Goal: Information Seeking & Learning: Check status

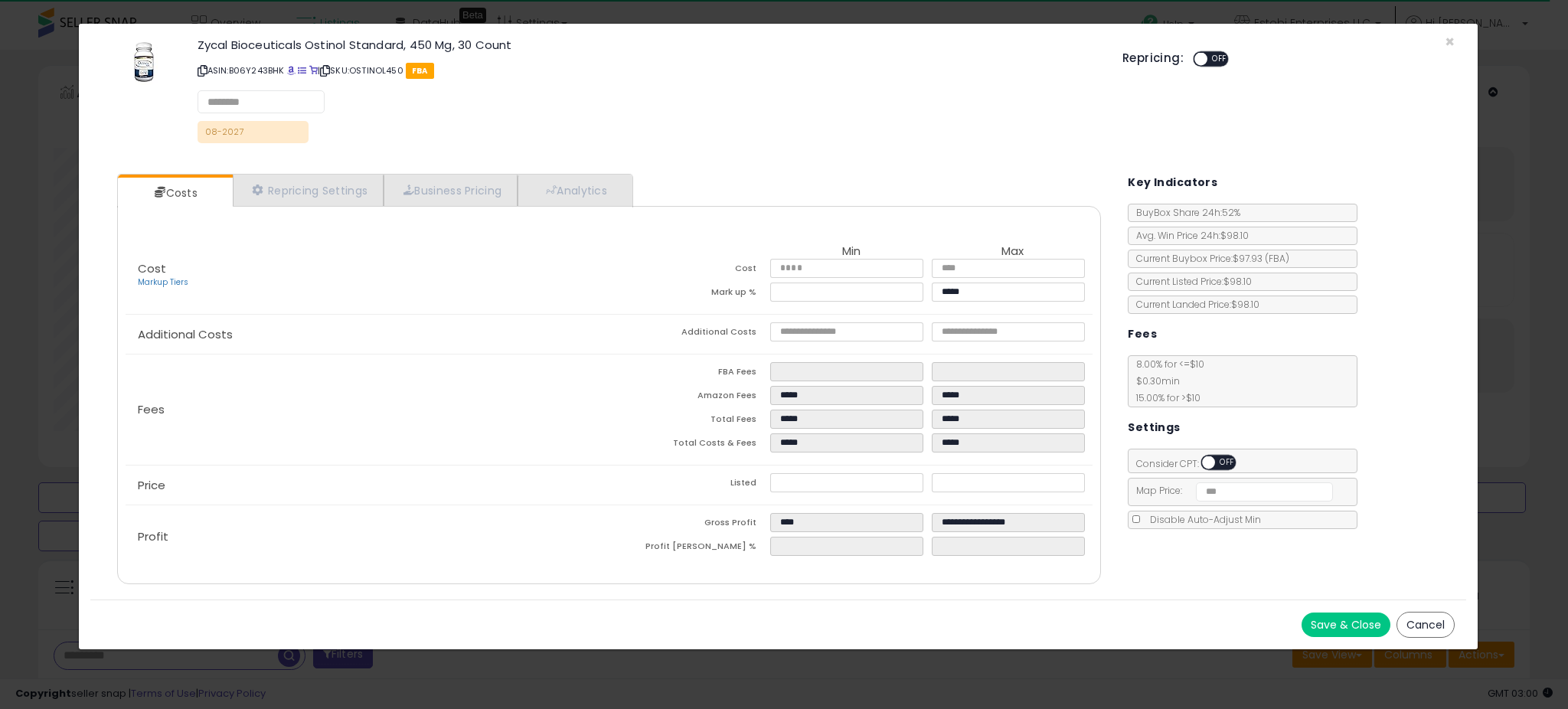
select select "**"
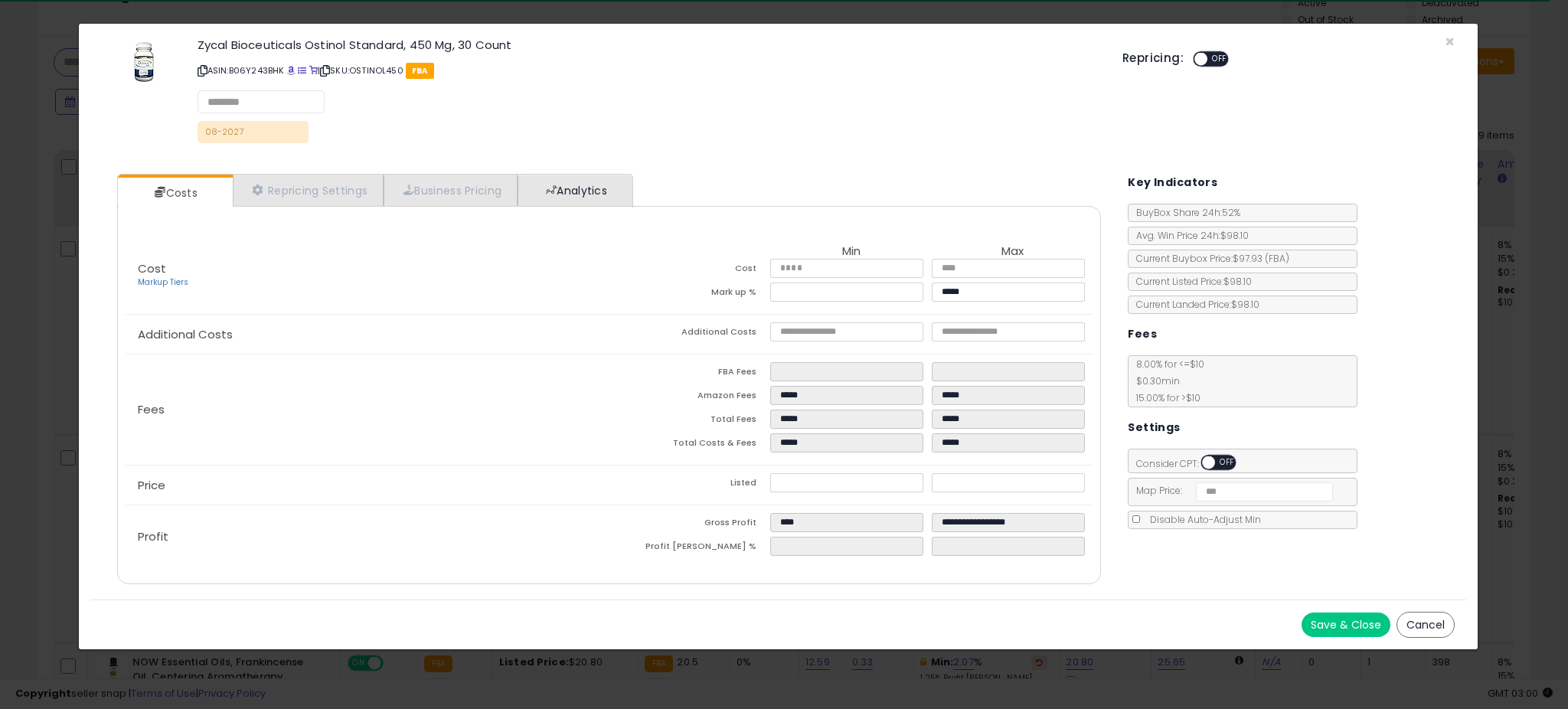
scroll to position [314, 865]
click at [594, 188] on link "Analytics" at bounding box center [575, 192] width 113 height 32
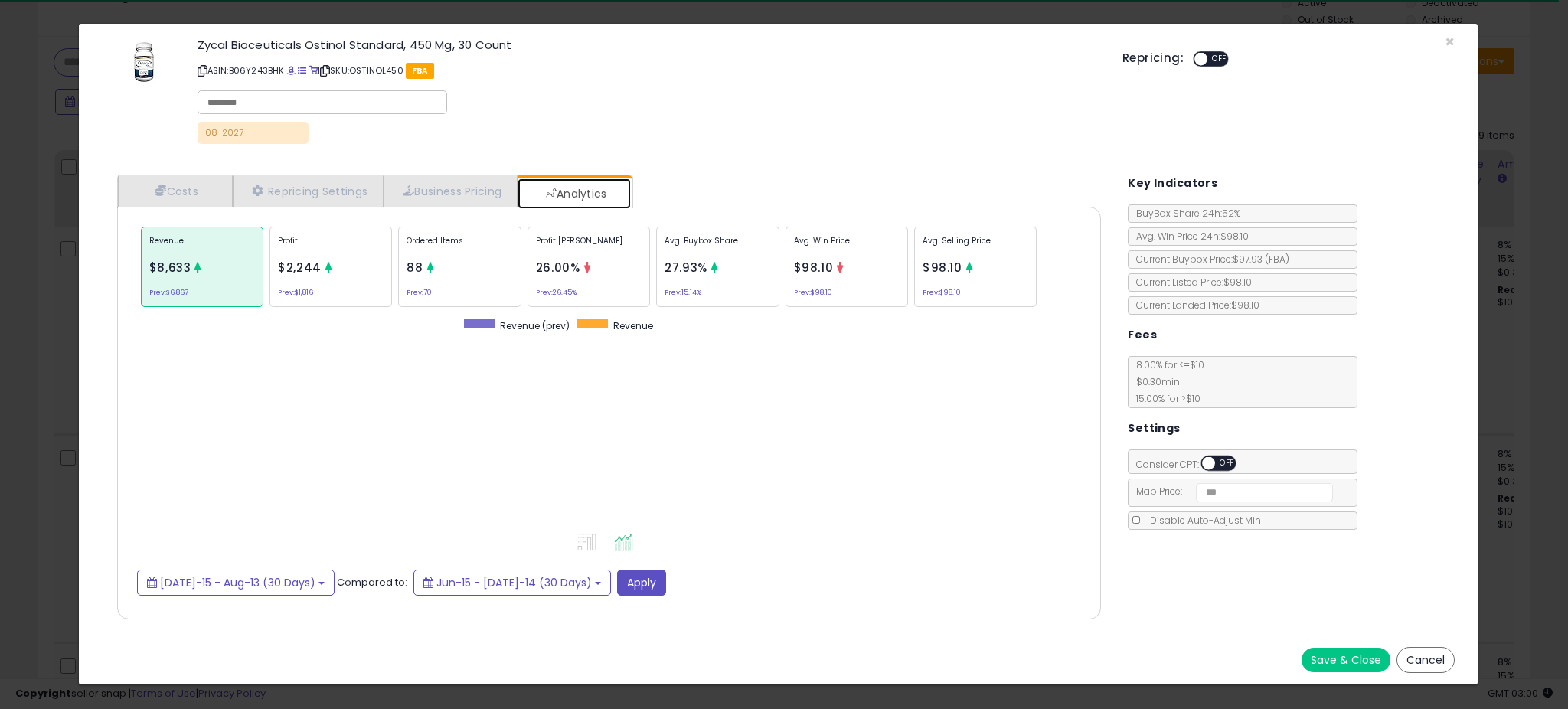
scroll to position [471, 1015]
click at [657, 267] on div "Ordered Items 88 Prev: 70" at bounding box center [718, 267] width 123 height 80
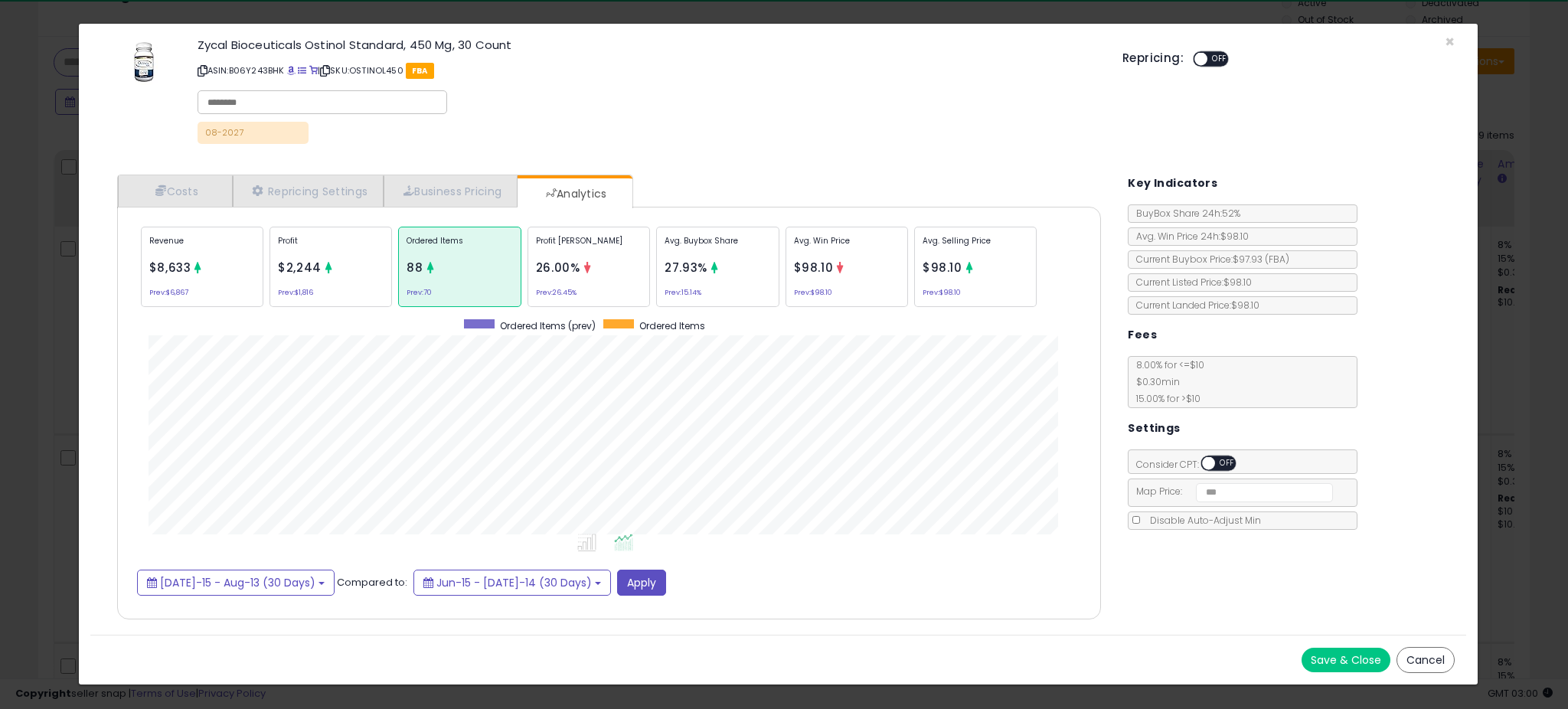
click at [721, 264] on icon at bounding box center [714, 268] width 11 height 11
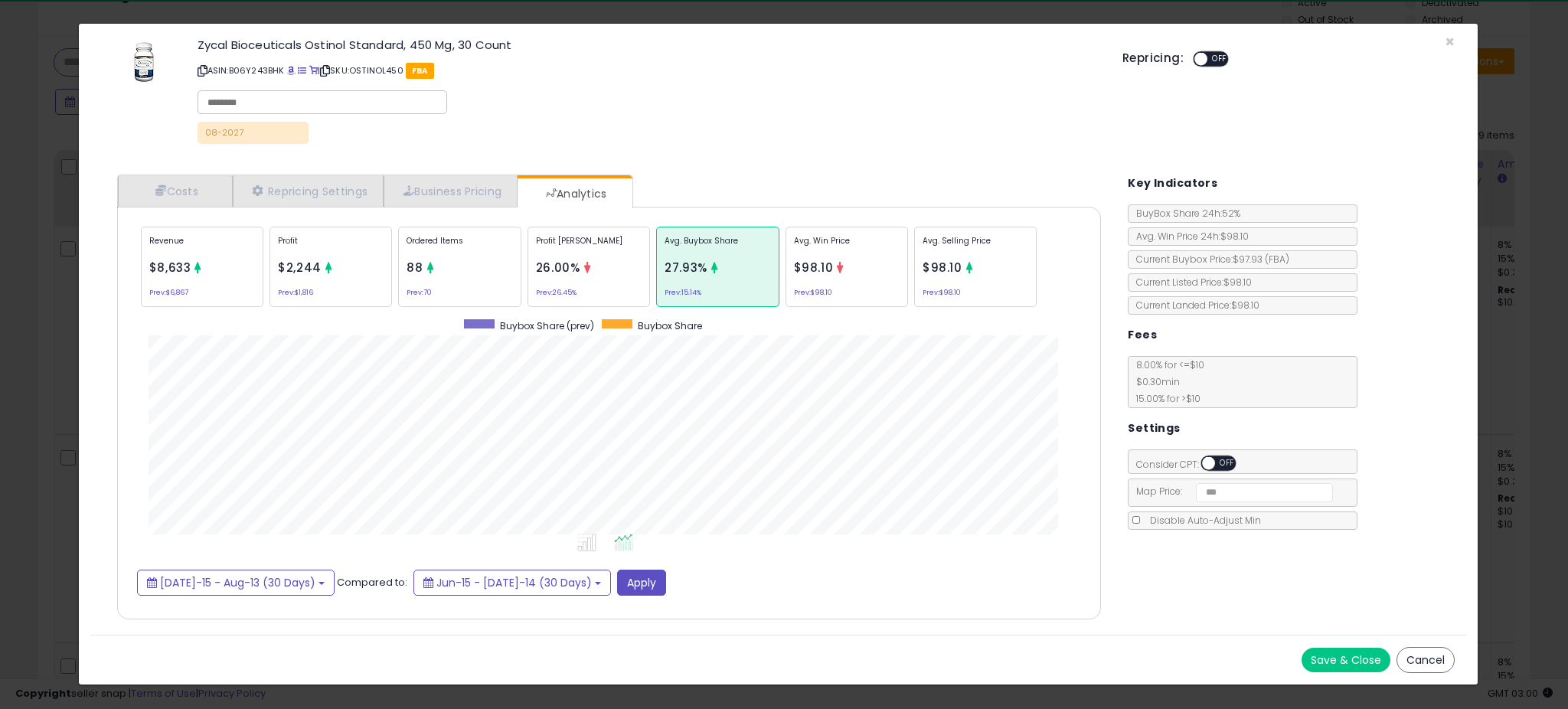
click at [51, 301] on div "× Close Zycal Bioceuticals Ostinol Standard, 450 Mg, 30 Count ASIN: B06Y243BHK …" at bounding box center [784, 354] width 1568 height 709
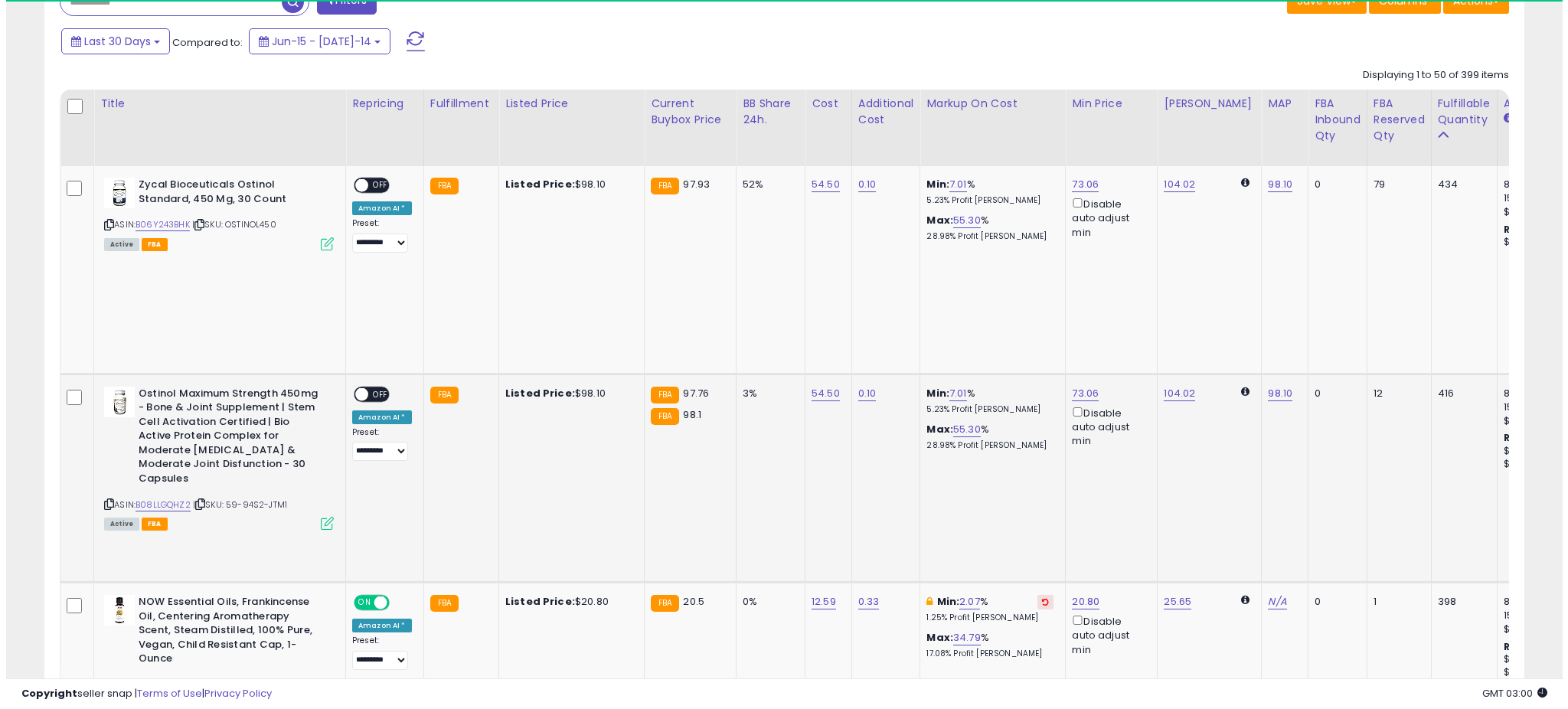
scroll to position [661, 0]
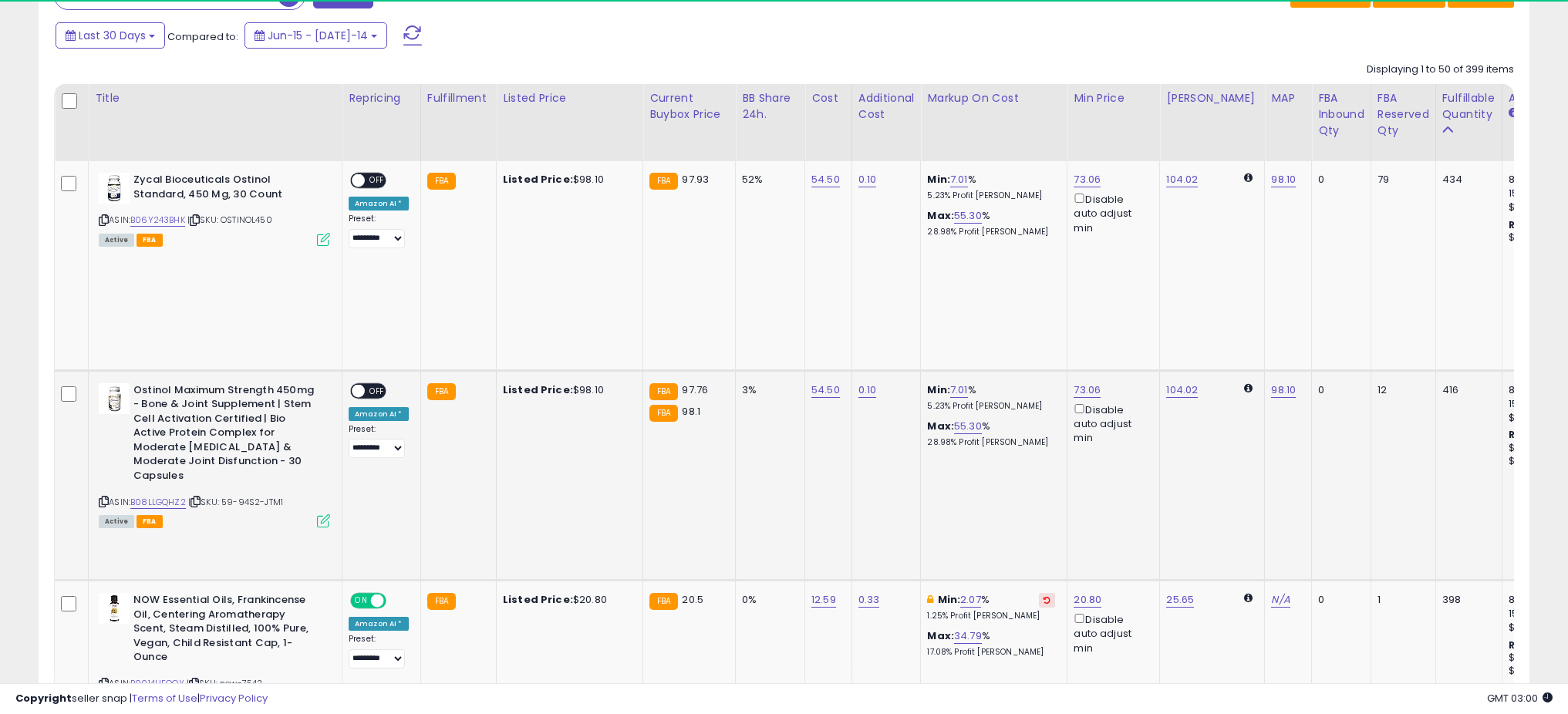
click at [320, 514] on icon at bounding box center [323, 521] width 13 height 13
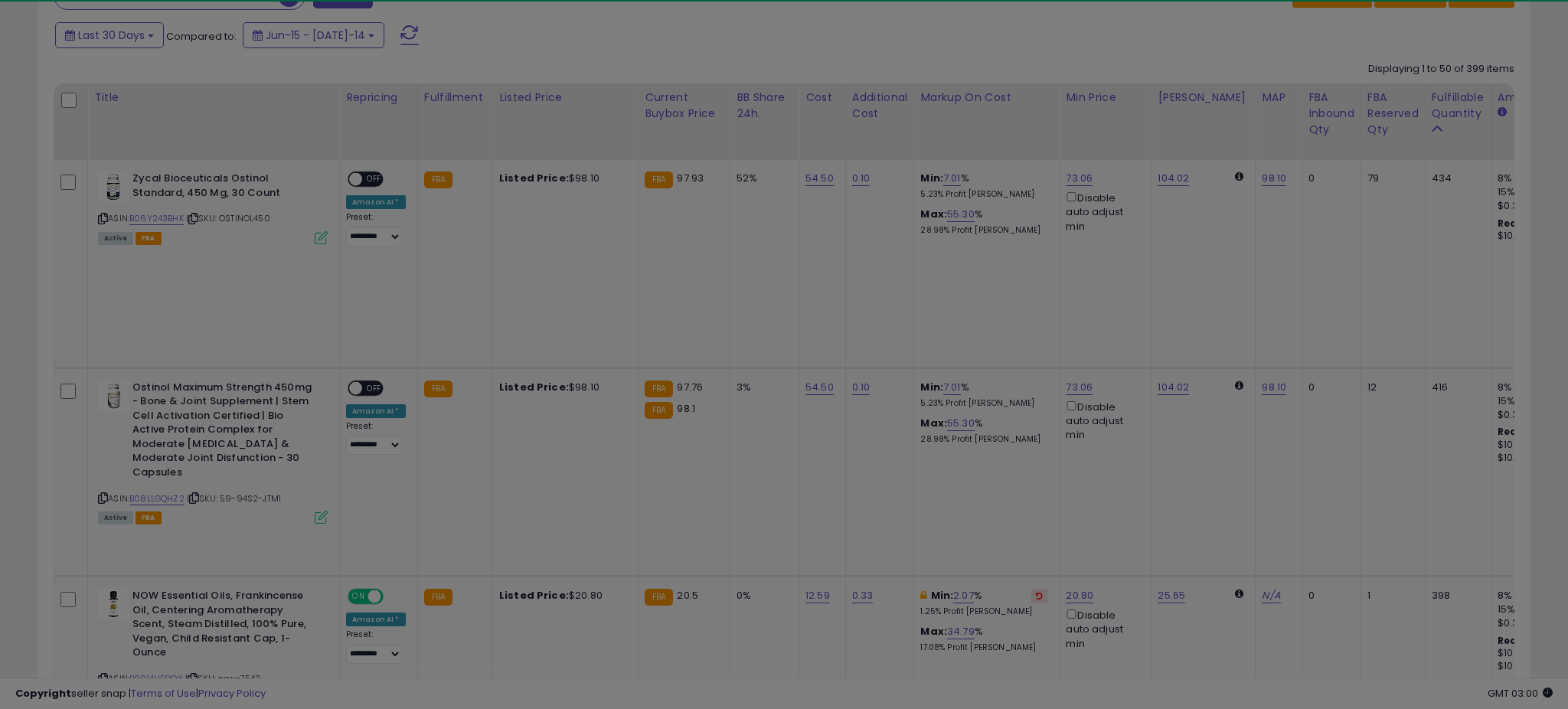
scroll to position [314, 865]
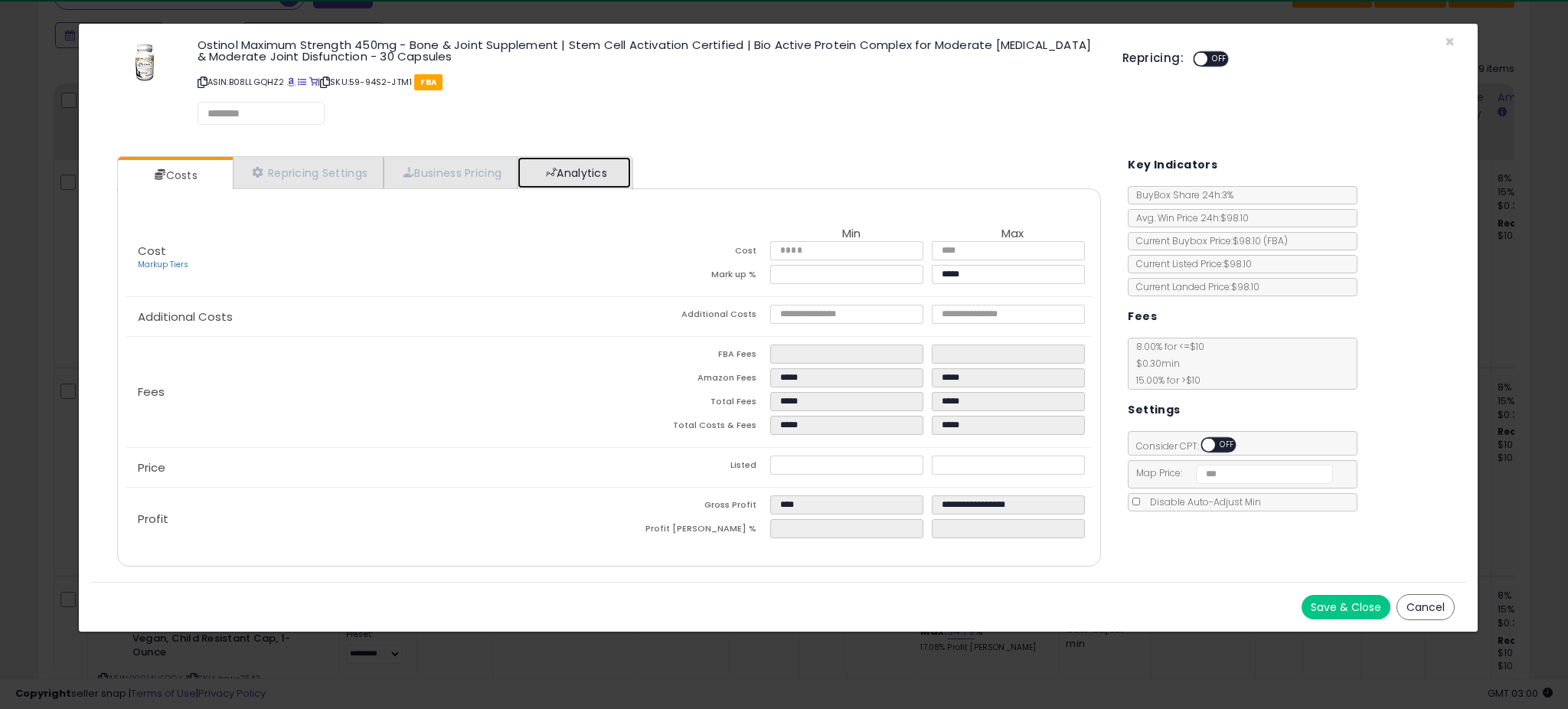
click at [602, 159] on link "Analytics" at bounding box center [575, 173] width 113 height 32
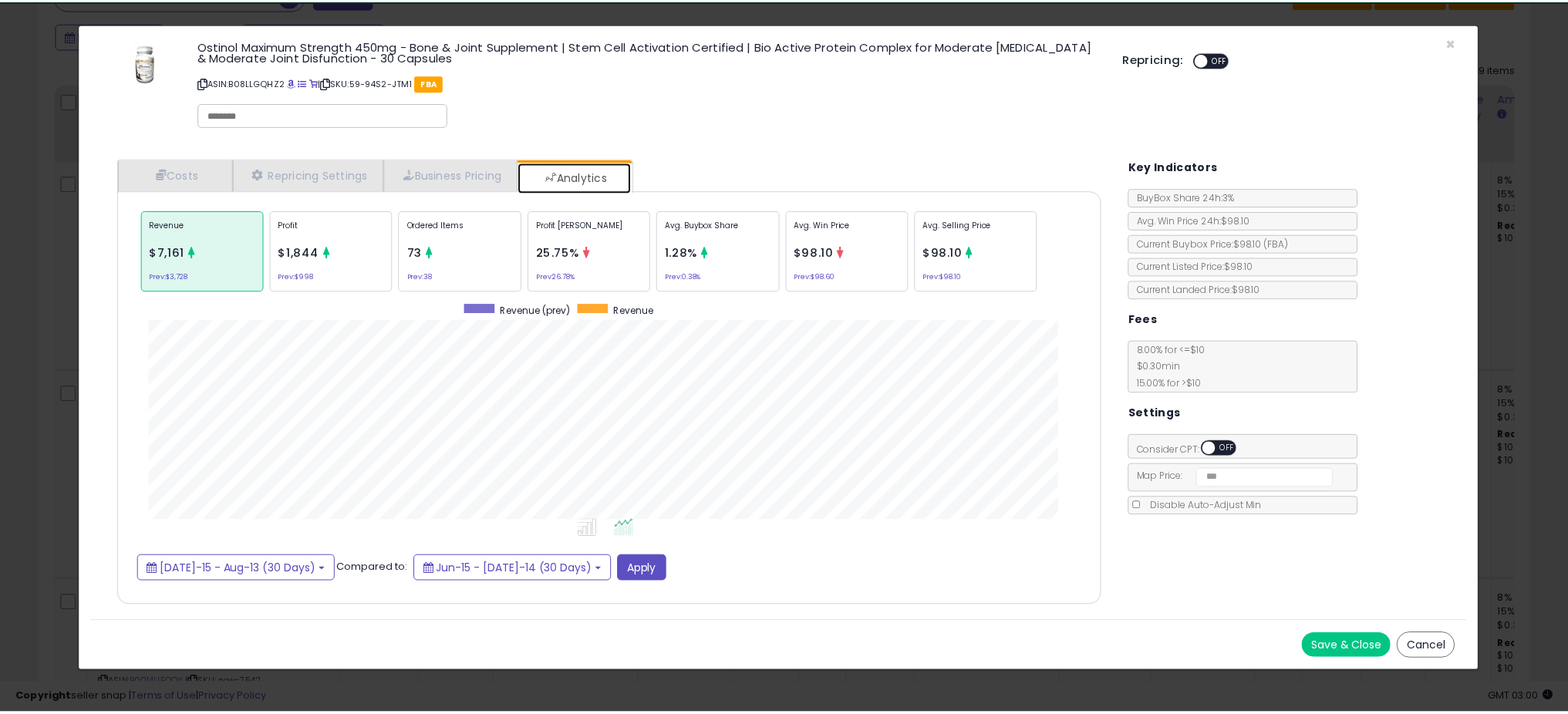
scroll to position [474, 1022]
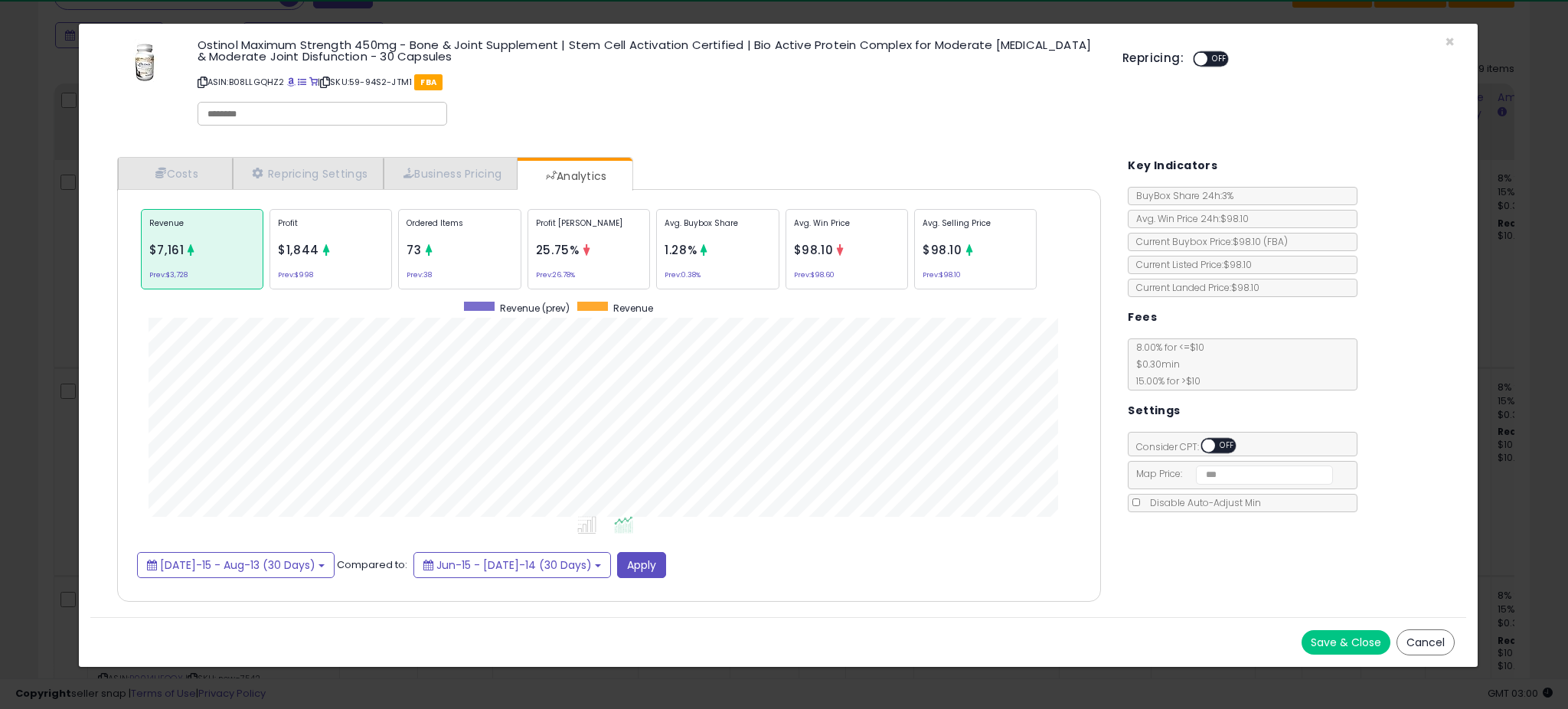
click at [37, 351] on div "× Close Ostinol Maximum Strength 450mg - Bone & Joint Supplement | Stem Cell Ac…" at bounding box center [784, 354] width 1568 height 709
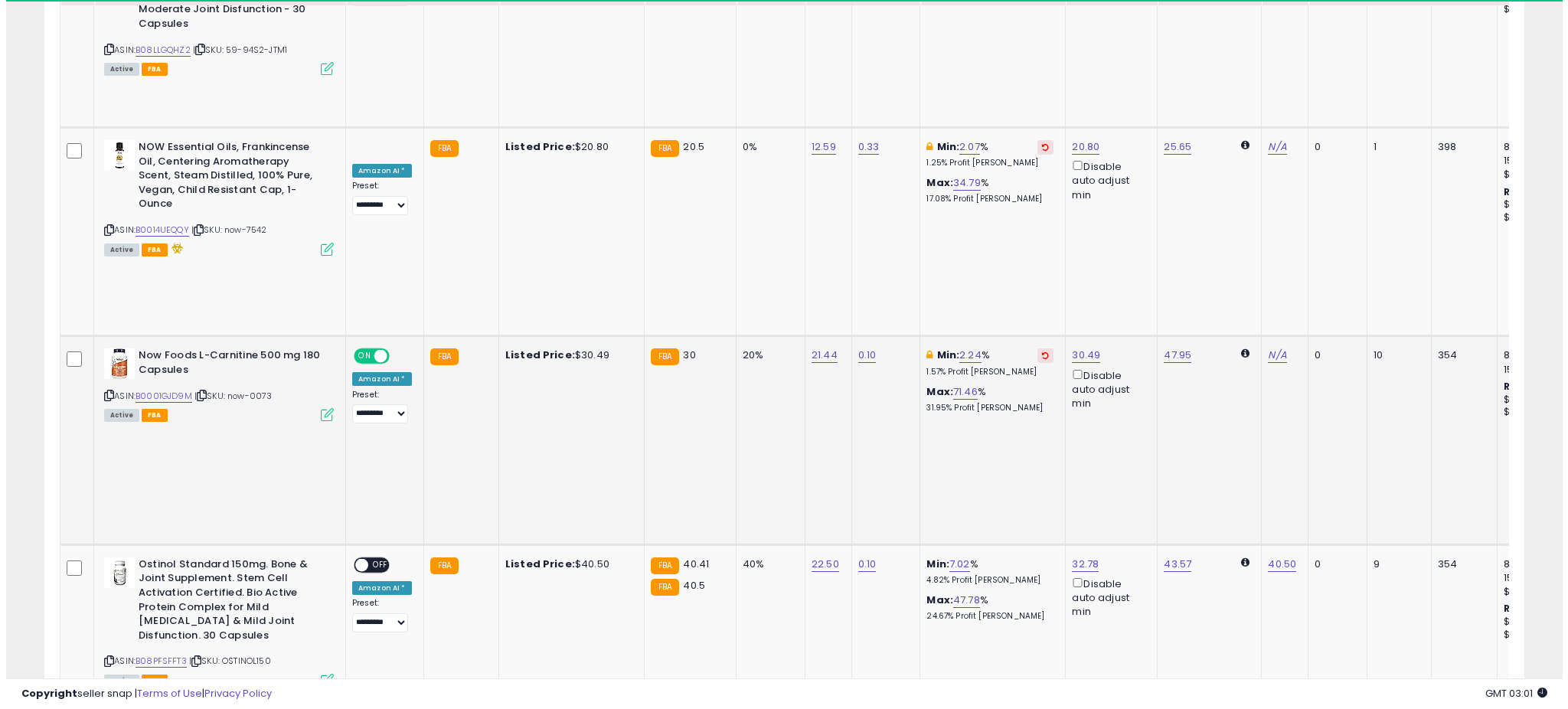
scroll to position [1113, 0]
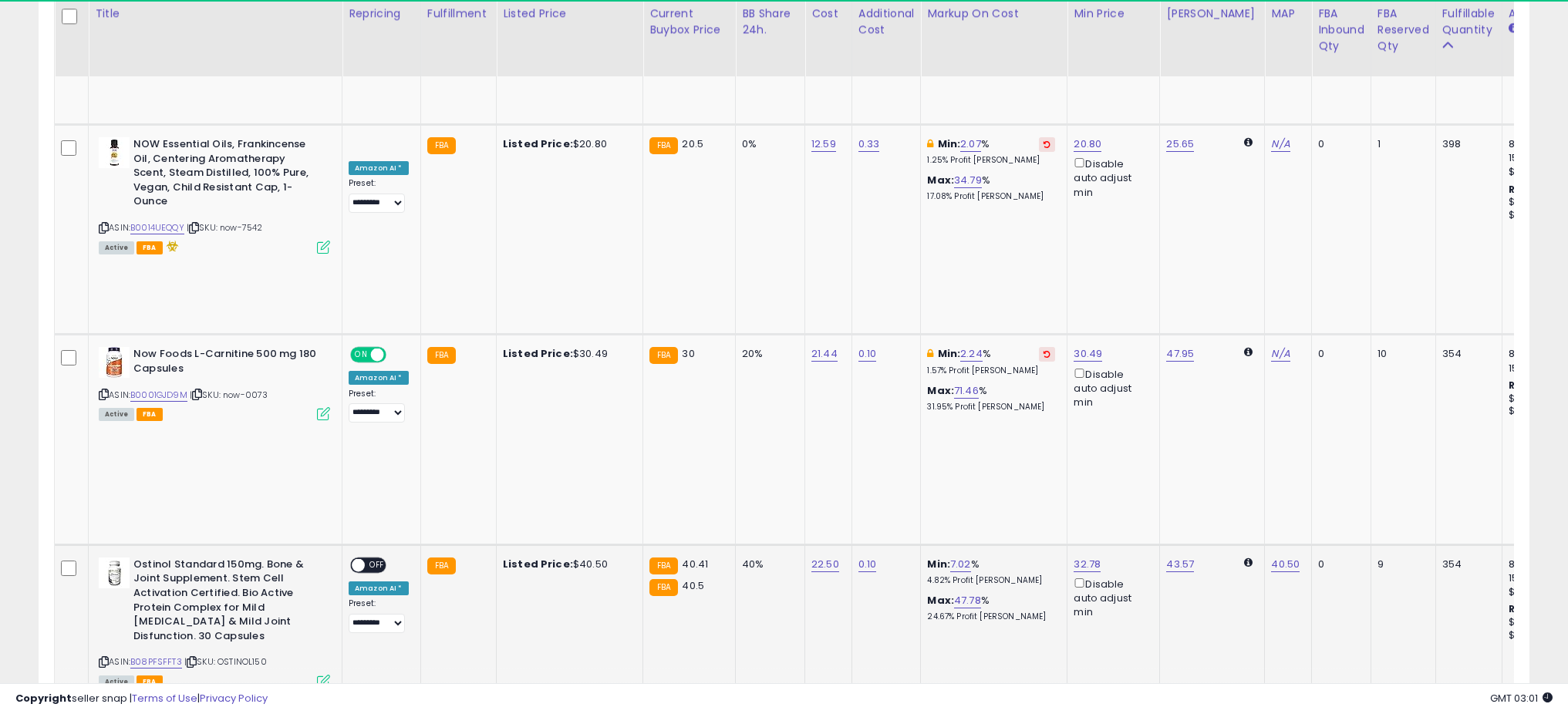
click at [327, 675] on icon at bounding box center [323, 681] width 13 height 13
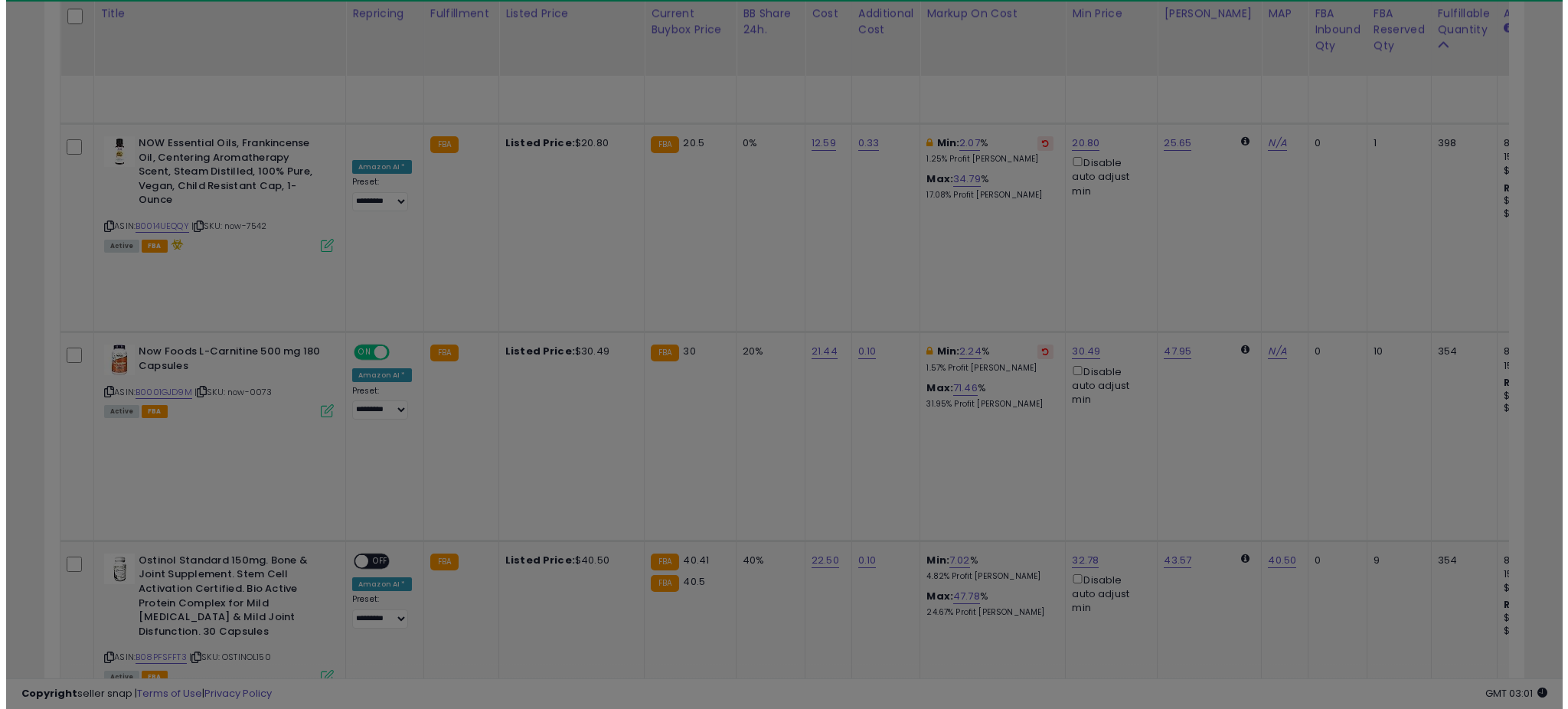
scroll to position [314, 865]
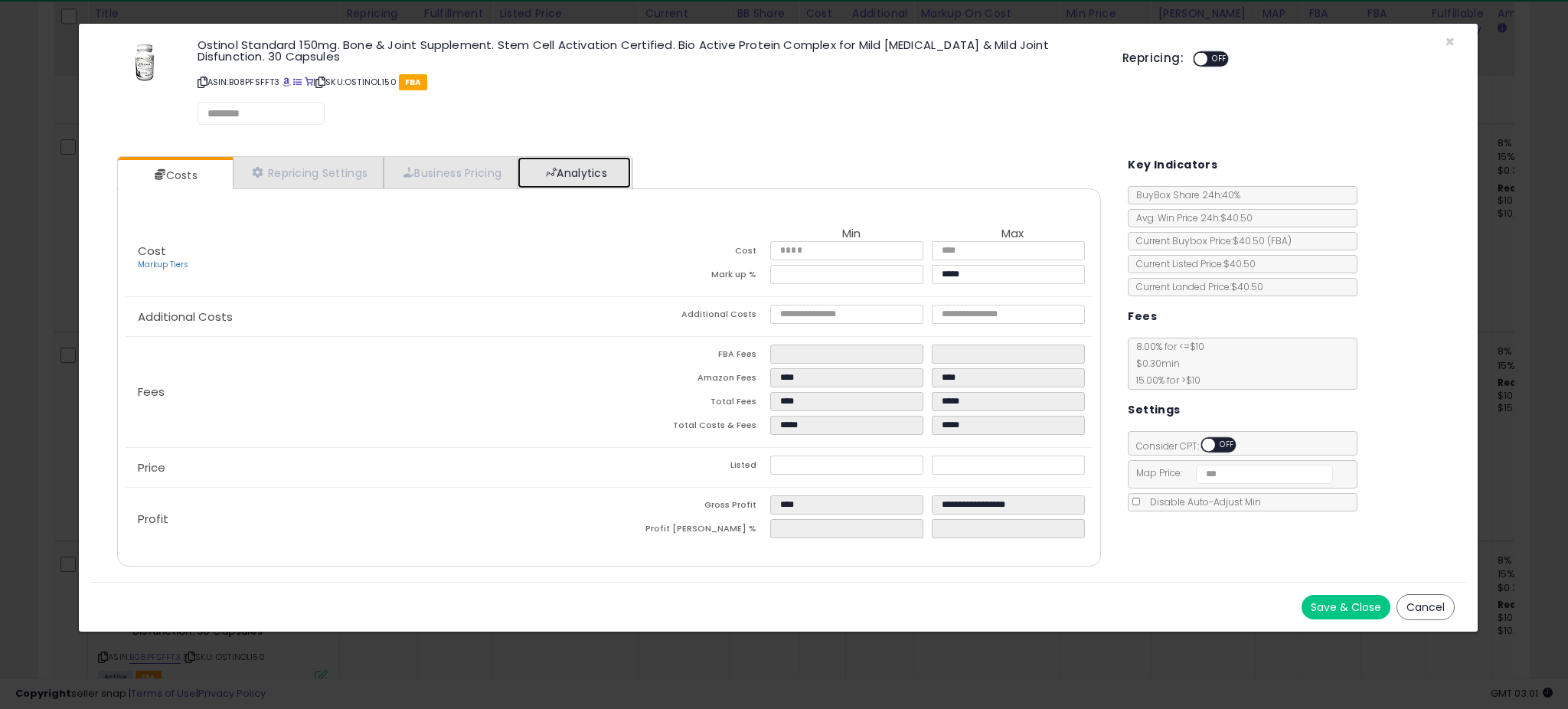
click at [591, 180] on link "Analytics" at bounding box center [575, 173] width 113 height 32
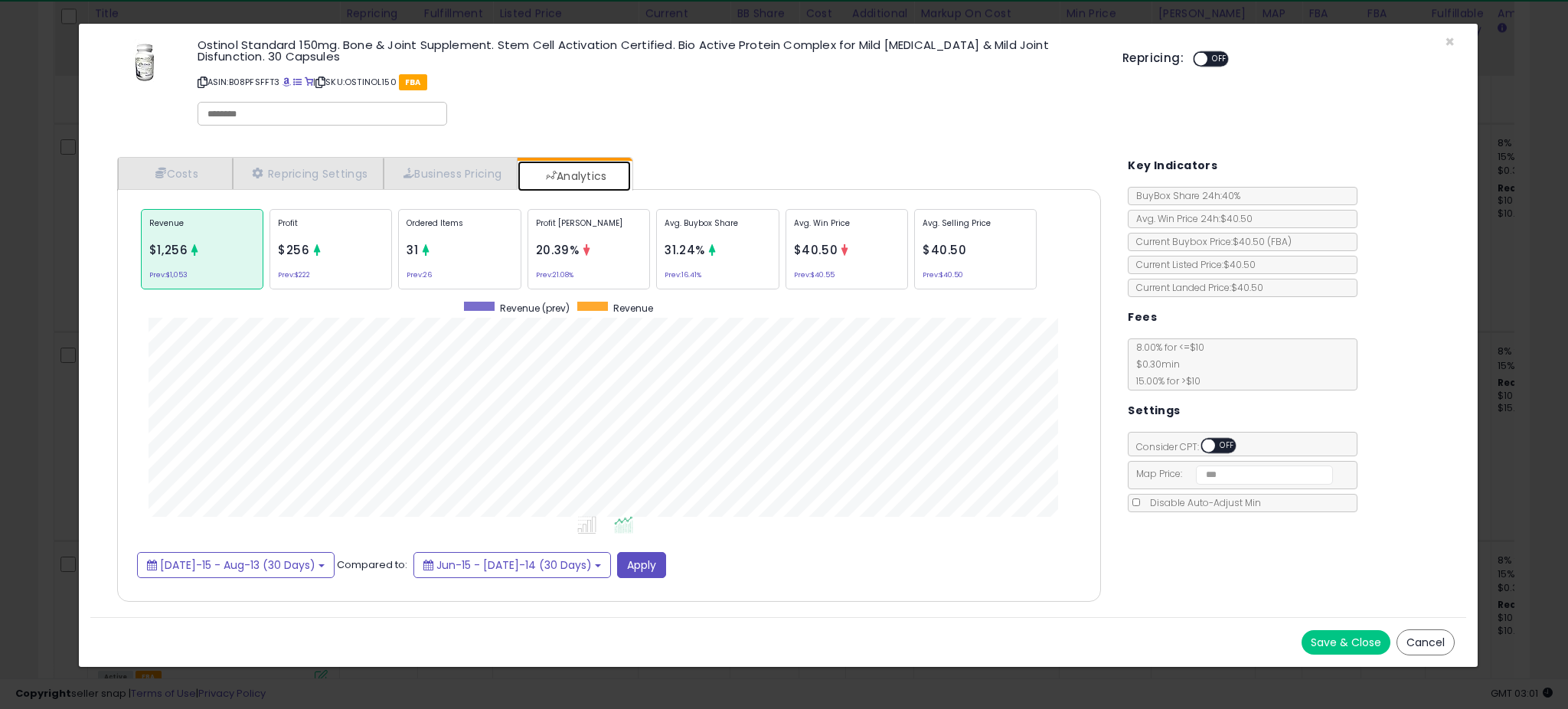
scroll to position [471, 1015]
click at [41, 318] on div "× Close Ostinol Standard 150mg. Bone & Joint Supplement. Stem Cell Activation C…" at bounding box center [784, 354] width 1568 height 709
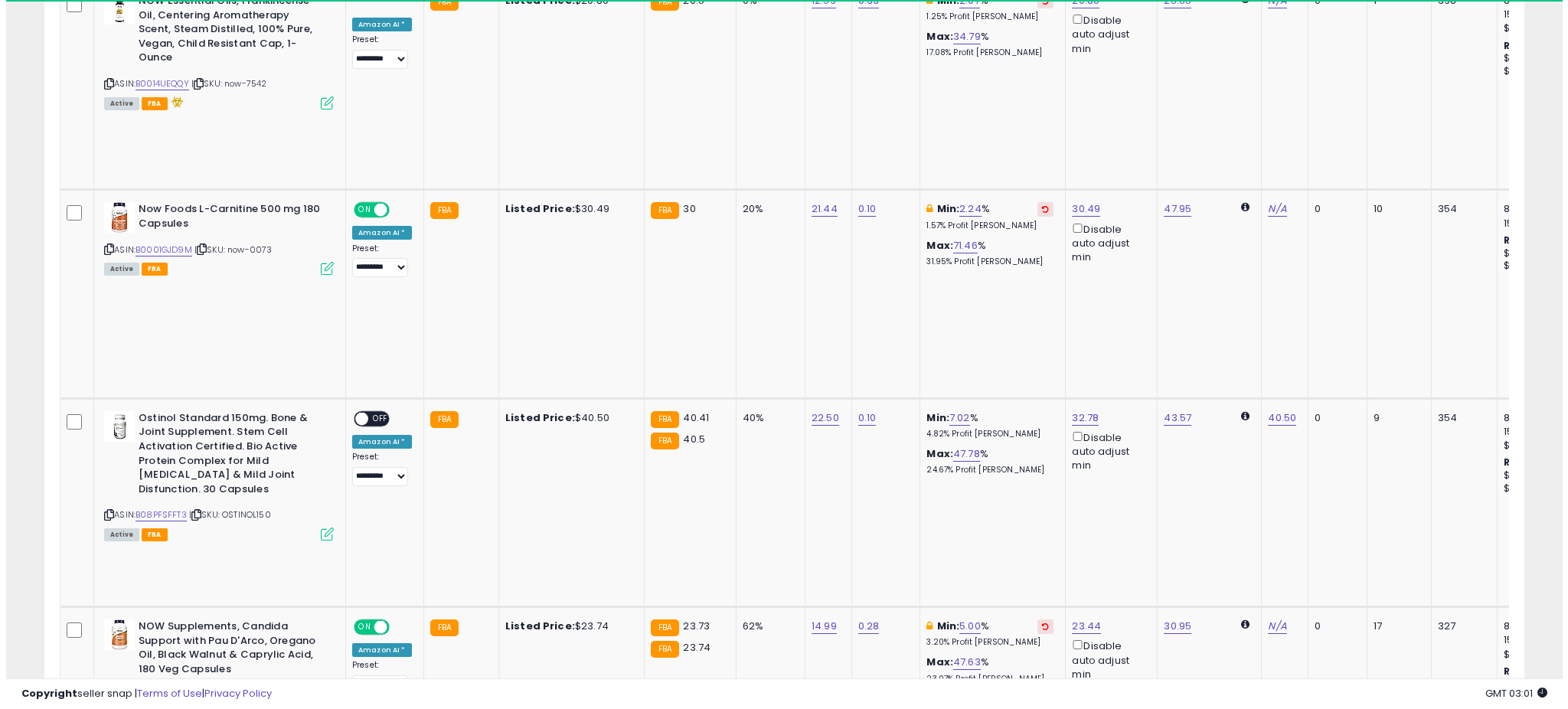
scroll to position [1291, 0]
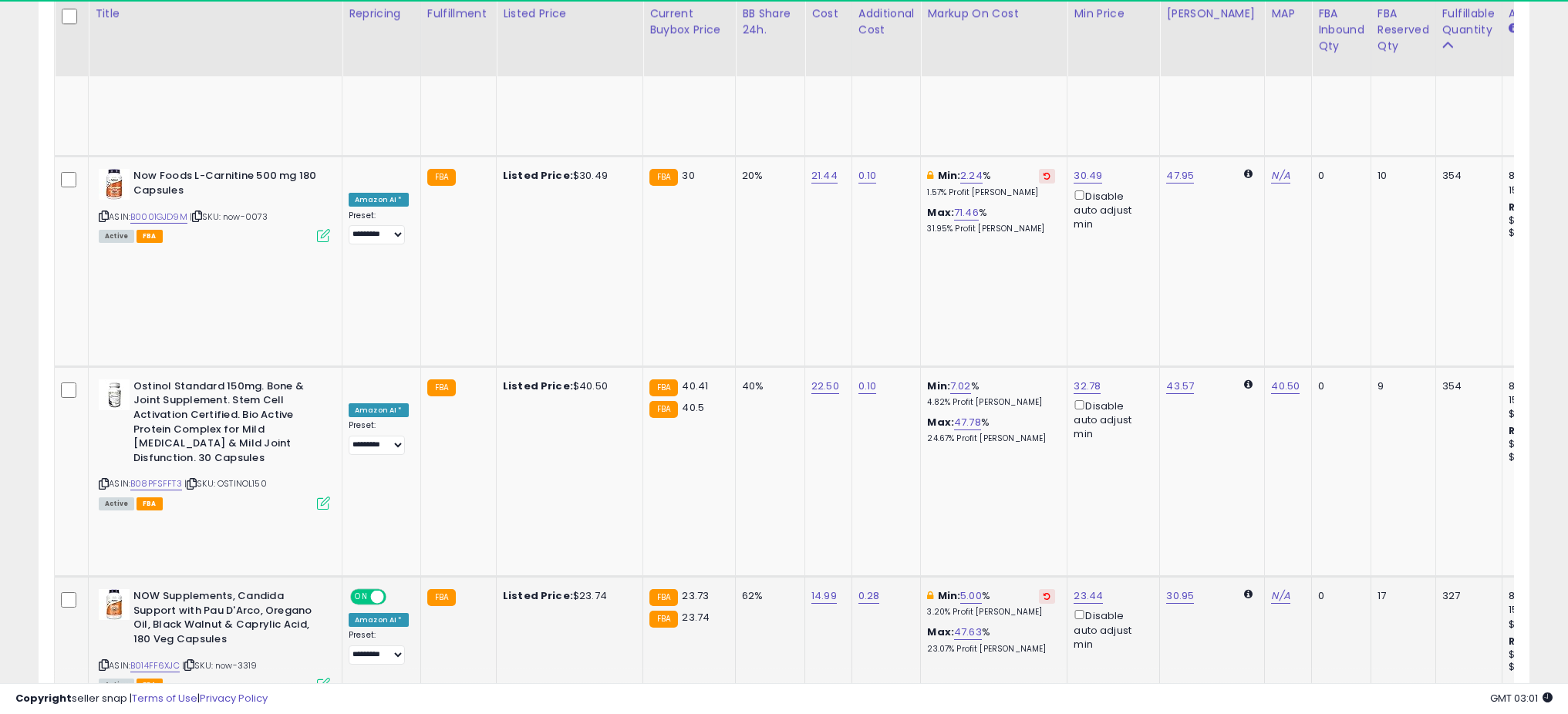
click at [321, 678] on icon at bounding box center [323, 685] width 13 height 13
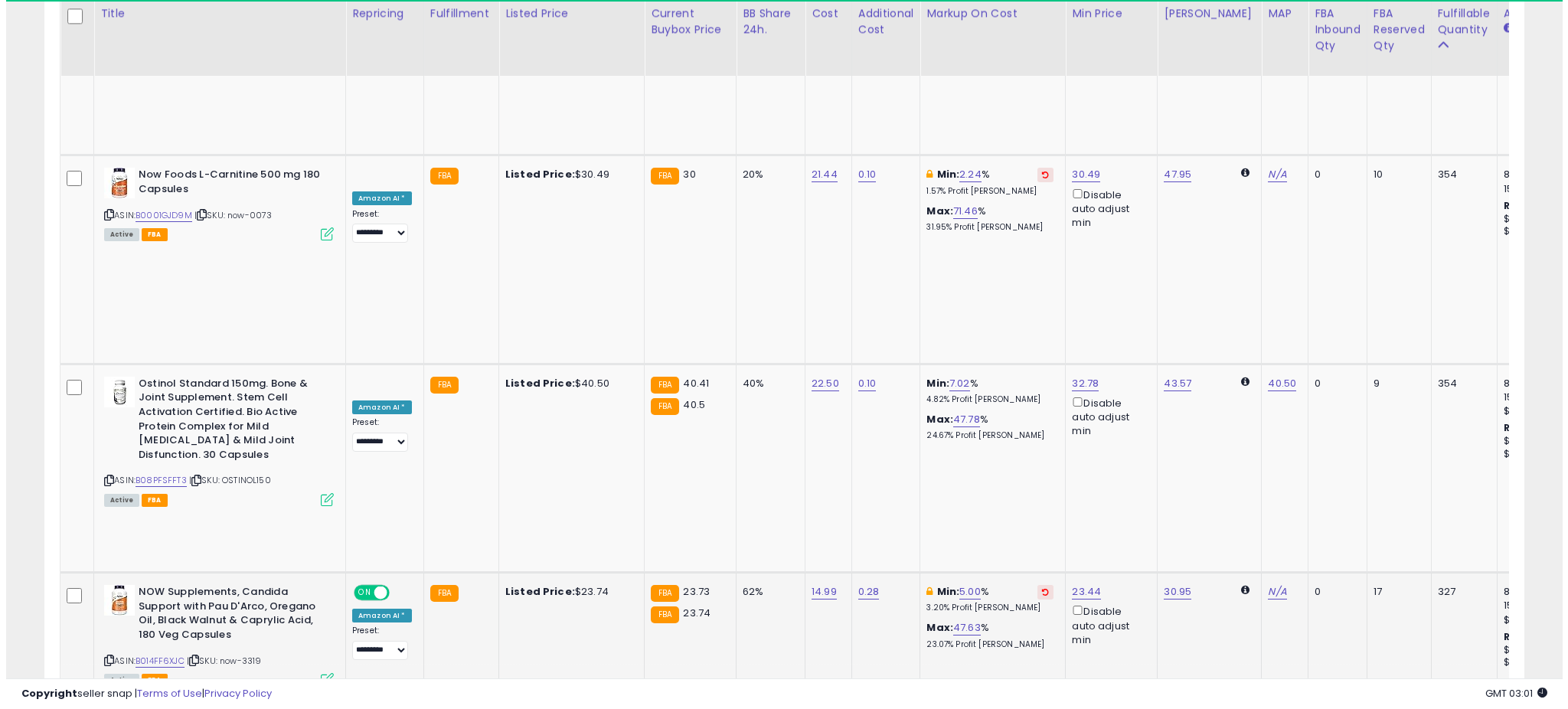
scroll to position [0, 0]
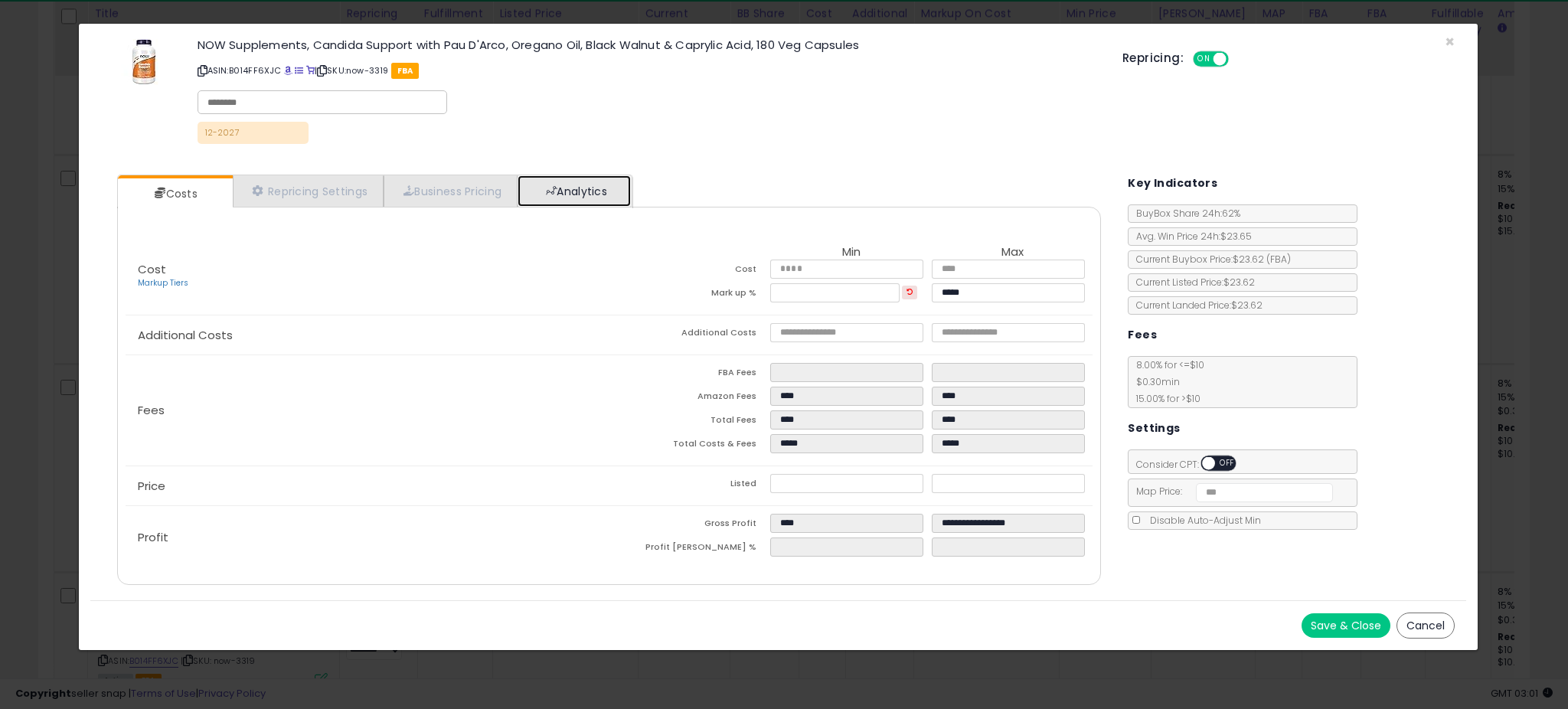
click at [565, 184] on link "Analytics" at bounding box center [575, 192] width 113 height 32
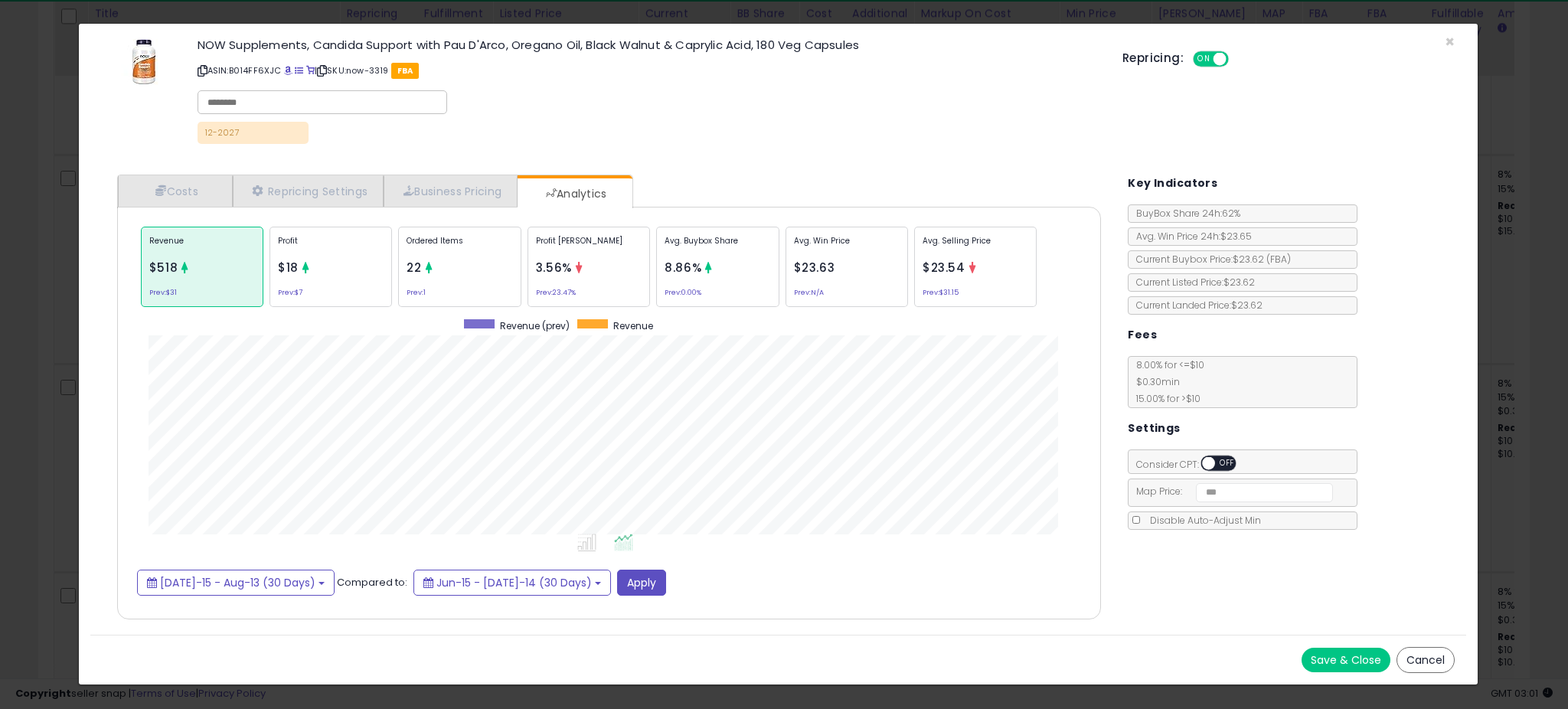
click at [62, 349] on div "× Close NOW Supplements, Candida Support with Pau D'Arco, Oregano Oil, Black Wa…" at bounding box center [784, 354] width 1568 height 709
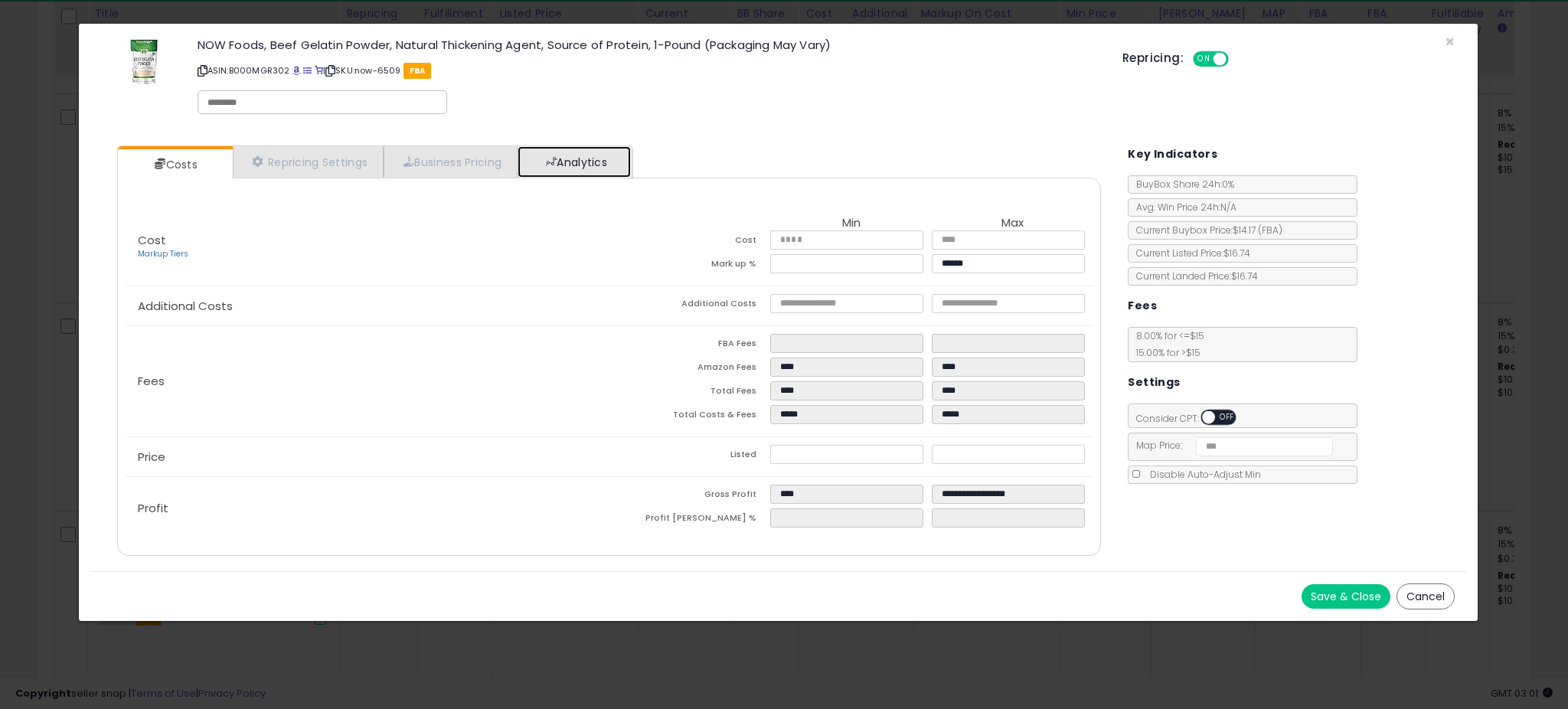
click at [559, 167] on link "Analytics" at bounding box center [575, 162] width 113 height 32
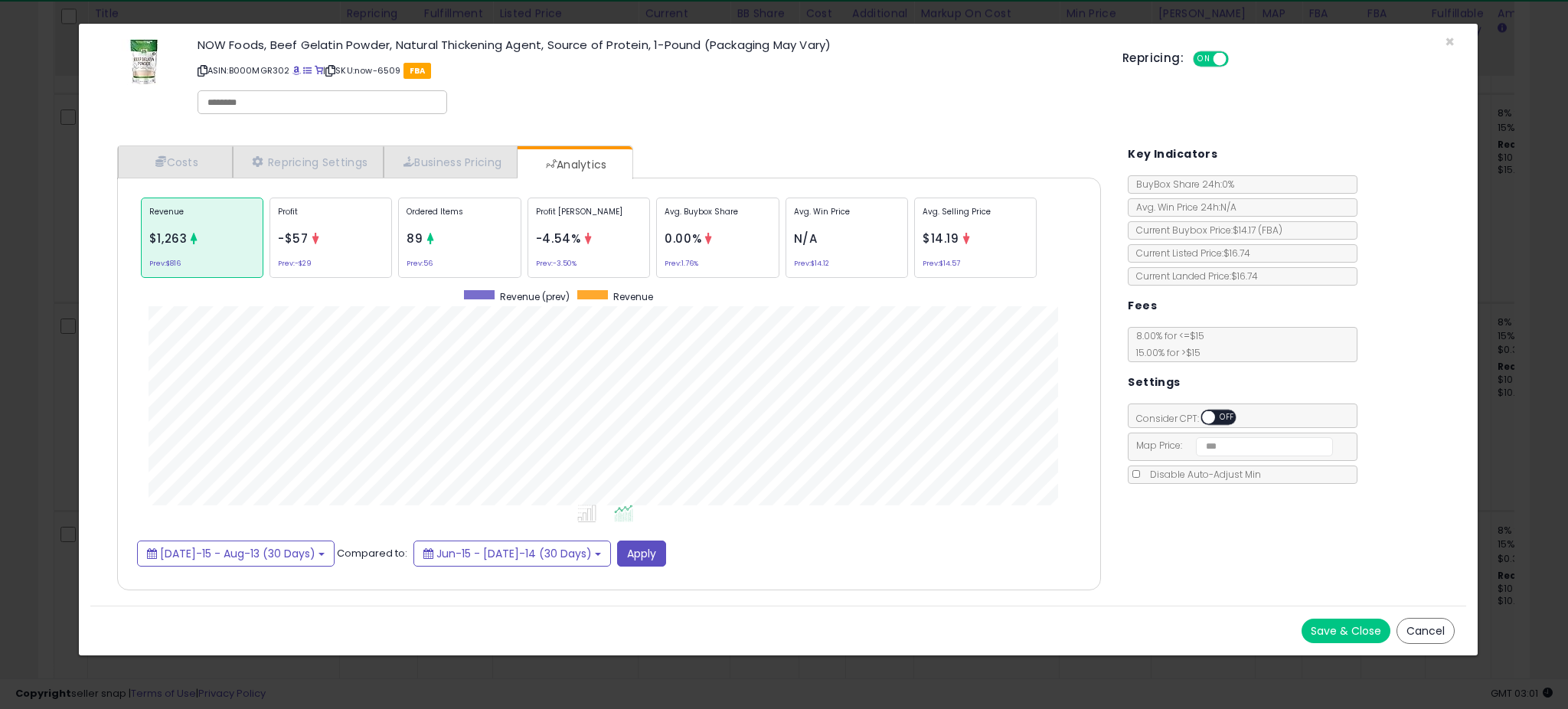
click at [93, 336] on div "Costs Repricing Settings Business Pricing Analytics Cost" at bounding box center [778, 369] width 1376 height 472
click at [72, 341] on div "× Close NOW Foods, Beef Gelatin Powder, Natural Thickening Agent, Source of Pro…" at bounding box center [784, 354] width 1568 height 709
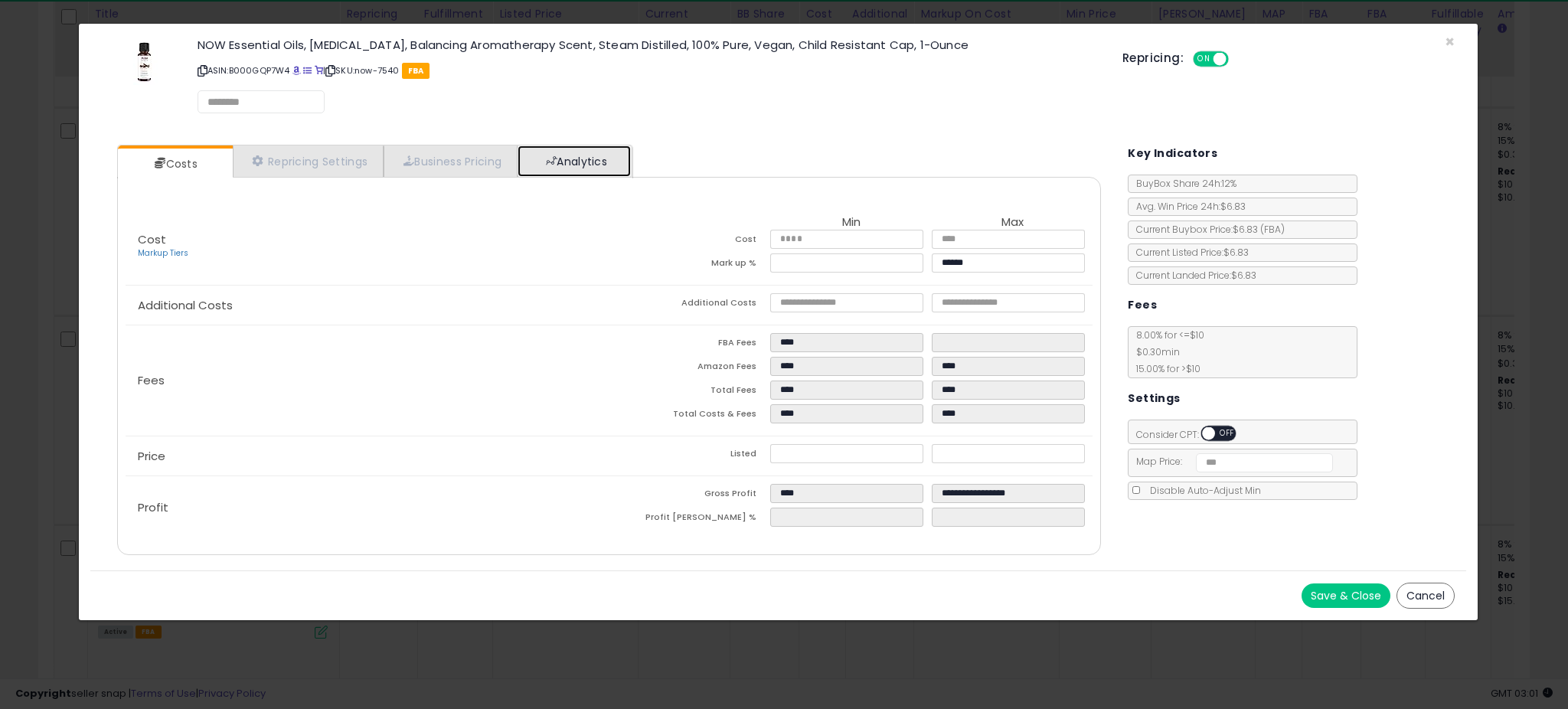
click at [569, 151] on link "Analytics" at bounding box center [575, 161] width 113 height 32
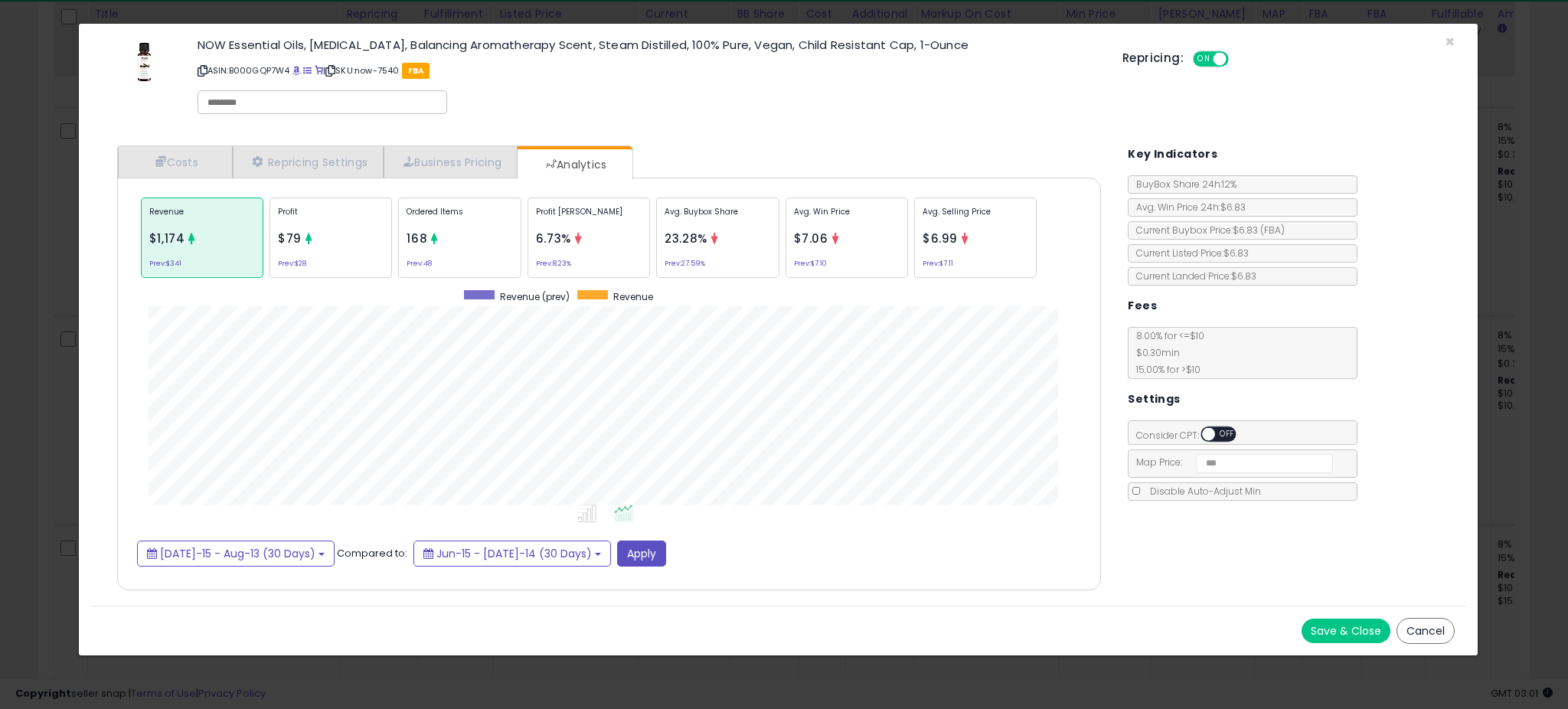
click at [55, 295] on div "× Close NOW Essential Oils, [MEDICAL_DATA], Balancing Aromatherapy Scent, Steam…" at bounding box center [784, 354] width 1568 height 709
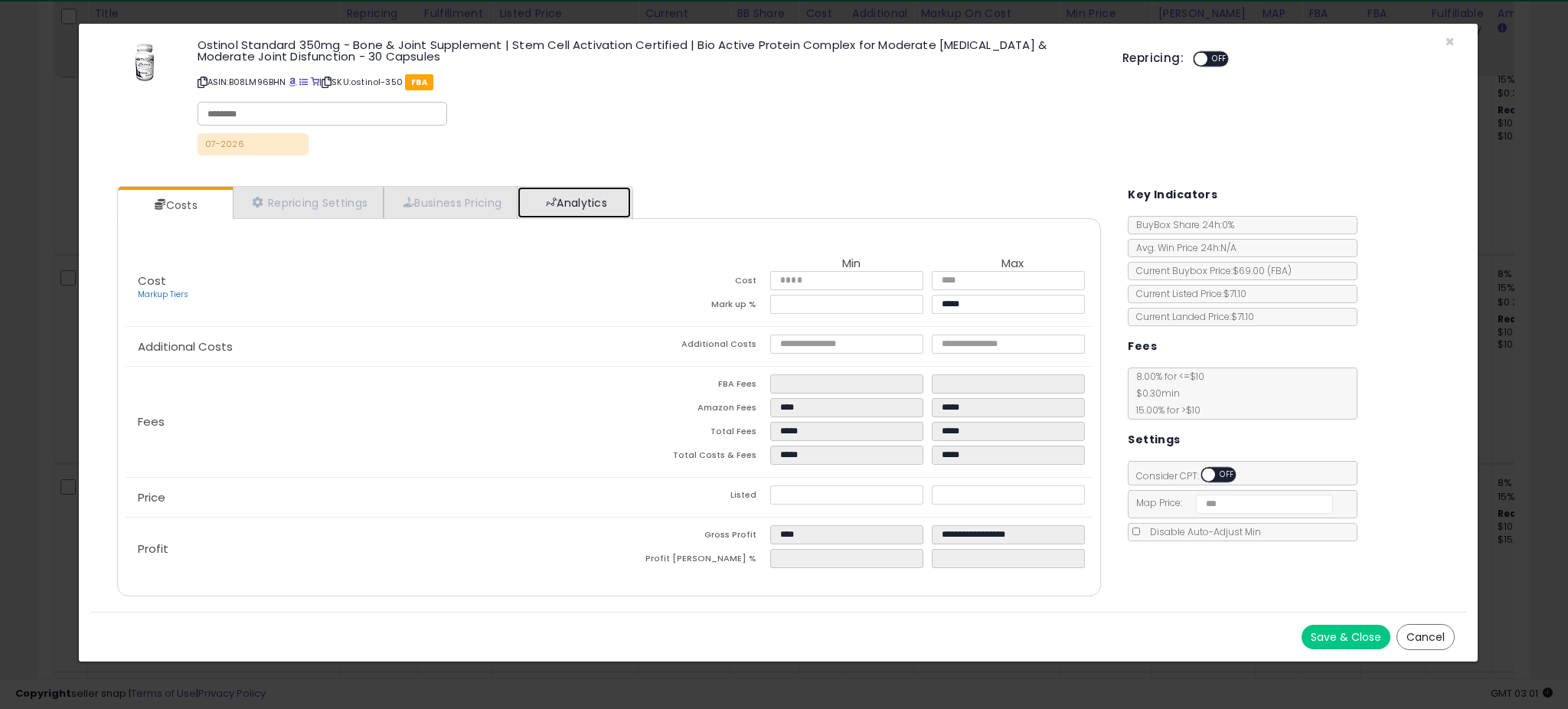
click at [572, 196] on link "Analytics" at bounding box center [575, 203] width 113 height 32
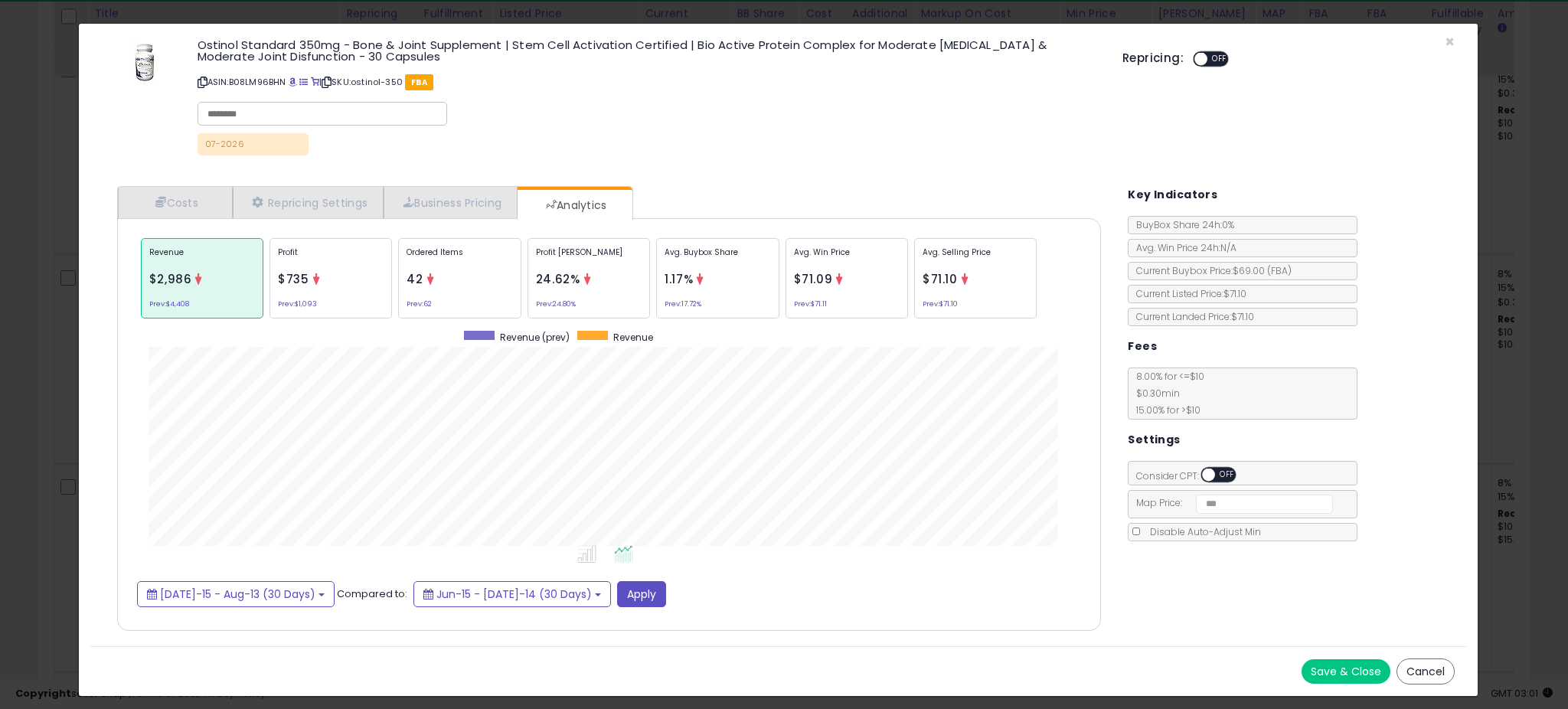
click at [69, 326] on div "× Close Ostinol Standard 350mg - Bone & Joint Supplement | Stem Cell Activation…" at bounding box center [784, 354] width 1568 height 709
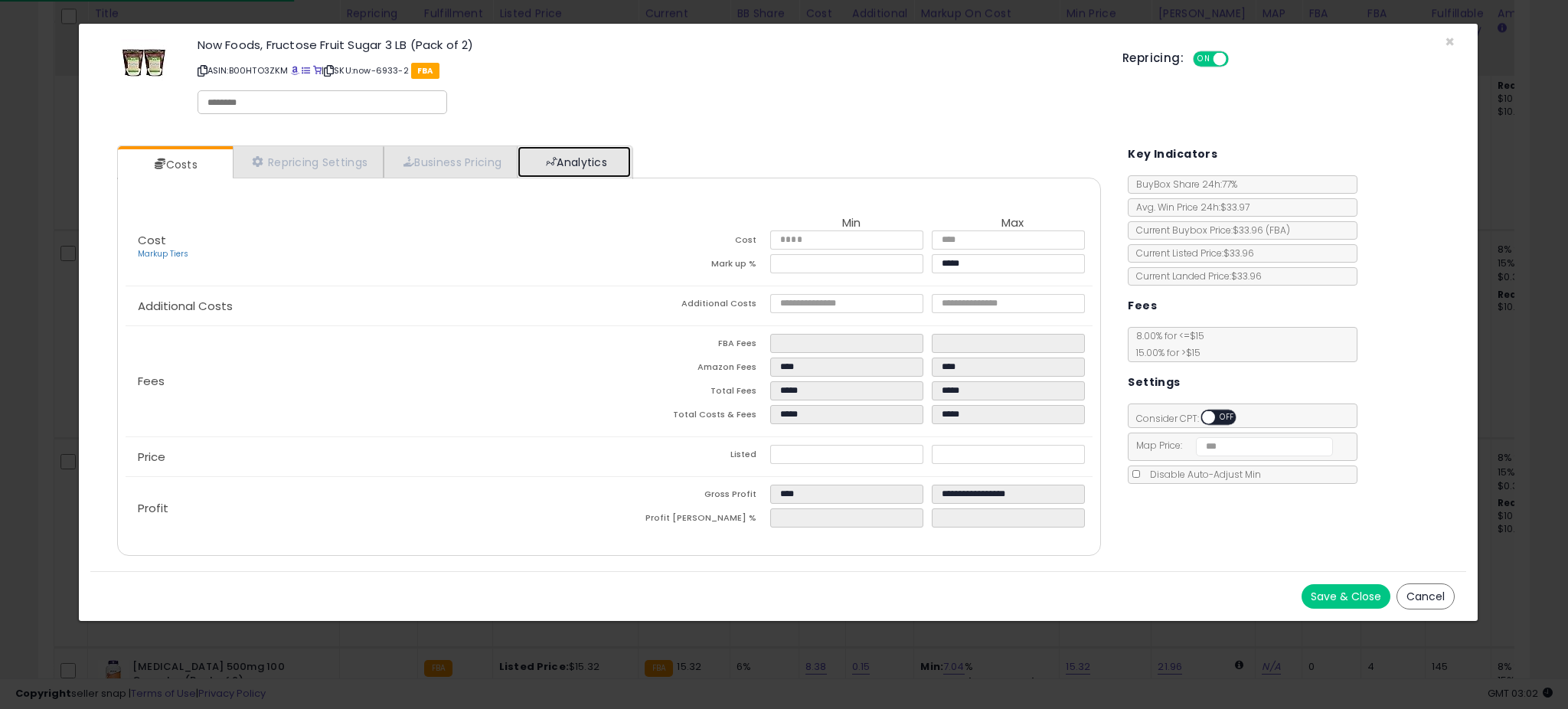
click at [620, 157] on link "Analytics" at bounding box center [575, 162] width 113 height 32
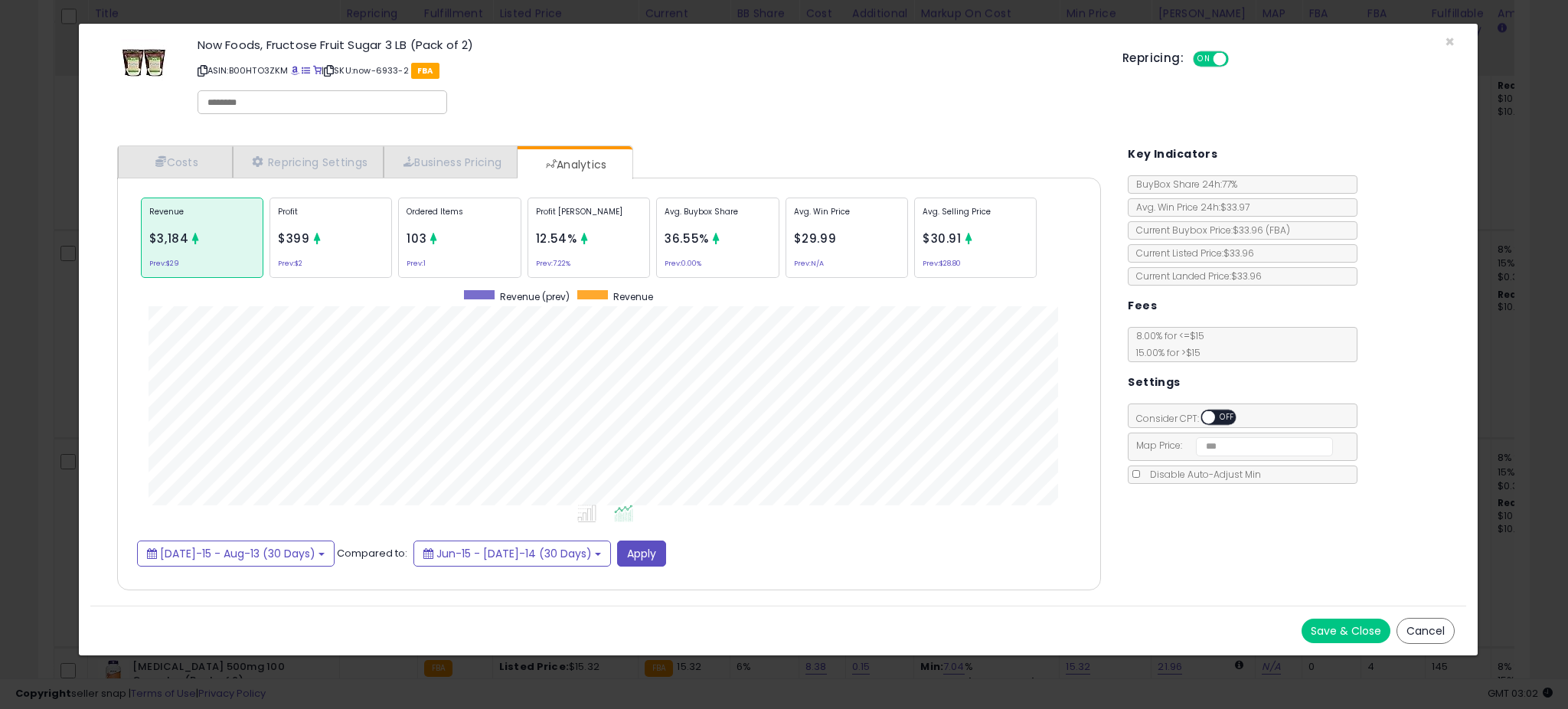
click at [45, 311] on div "× Close Now Foods, Fructose Fruit Sugar 3 LB (Pack of 2) ASIN: B00HTO3ZKM | SKU…" at bounding box center [784, 354] width 1568 height 709
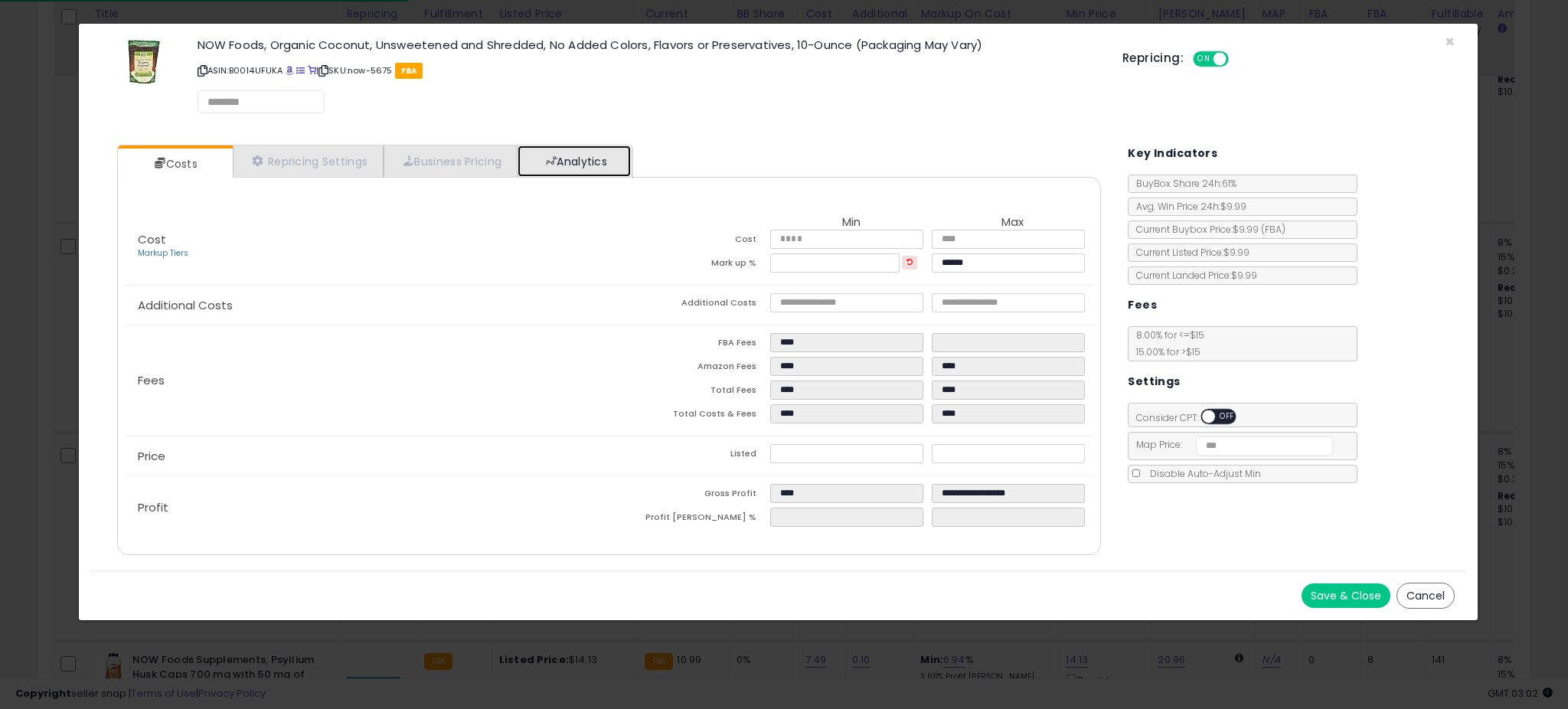
click at [592, 163] on link "Analytics" at bounding box center [575, 161] width 113 height 32
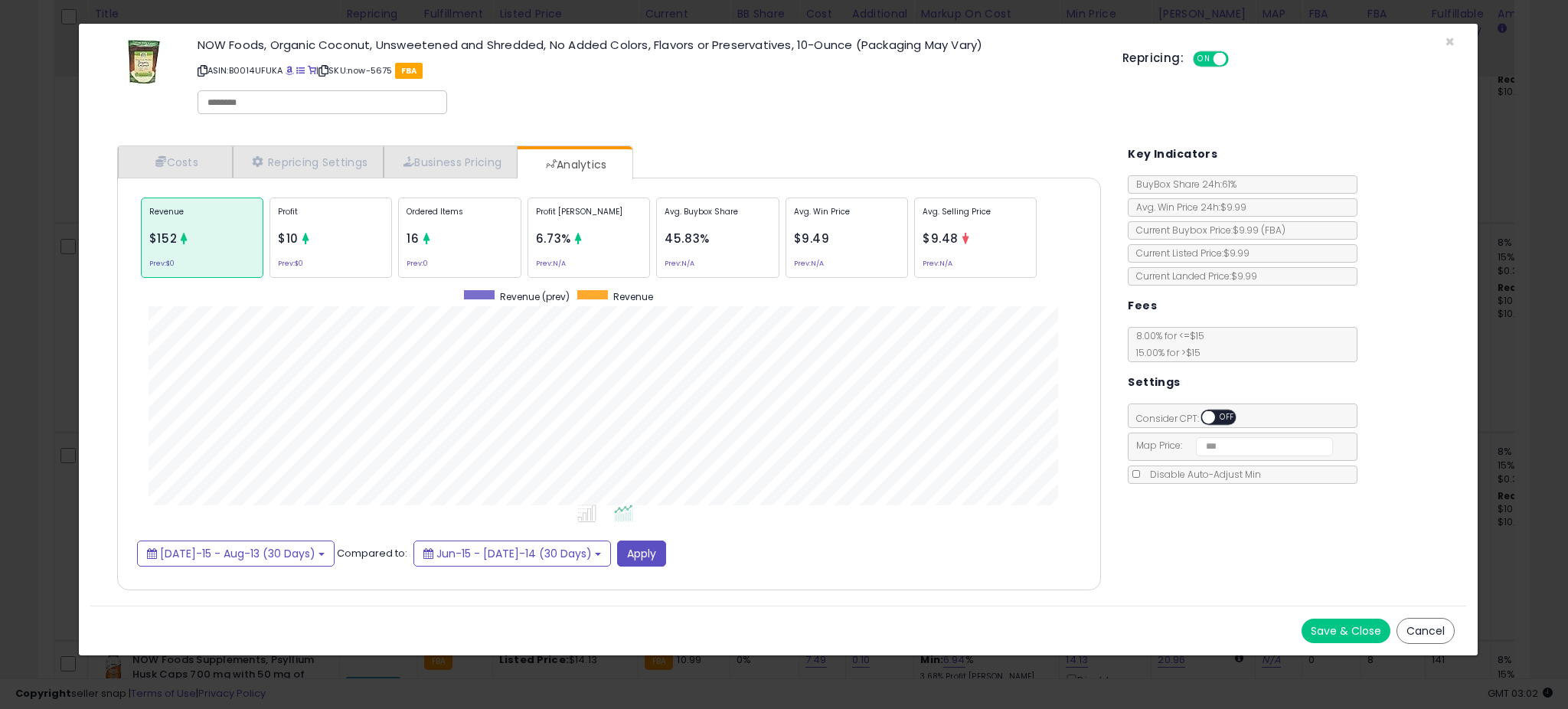
click at [59, 357] on div "× Close NOW Foods, Organic Coconut, Unsweetened and Shredded, No Added Colors, …" at bounding box center [784, 354] width 1568 height 709
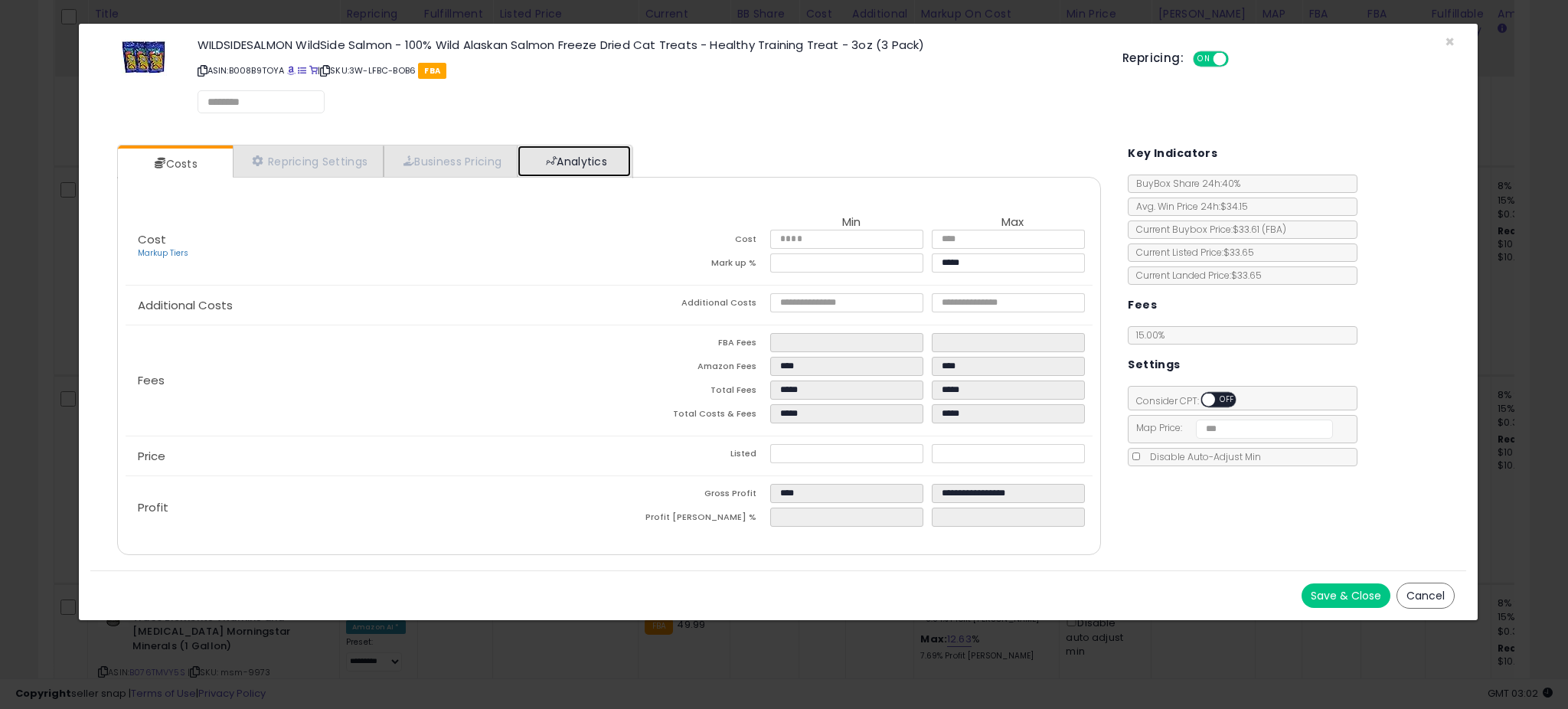
click at [620, 162] on link "Analytics" at bounding box center [575, 161] width 113 height 32
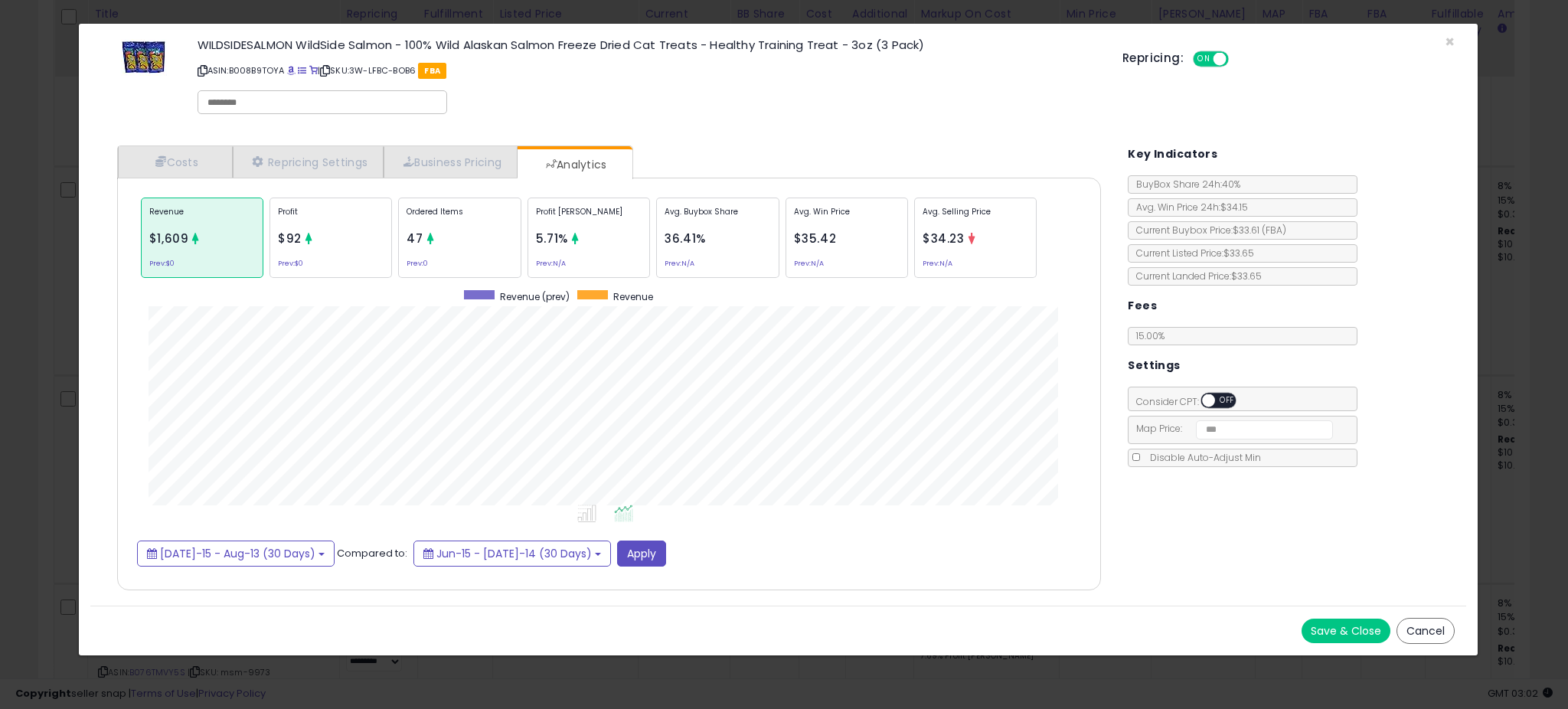
click at [56, 358] on div "× Close WILDSIDESALMON WildSide Salmon - 100% Wild Alaskan Salmon Freeze Dried …" at bounding box center [784, 354] width 1568 height 709
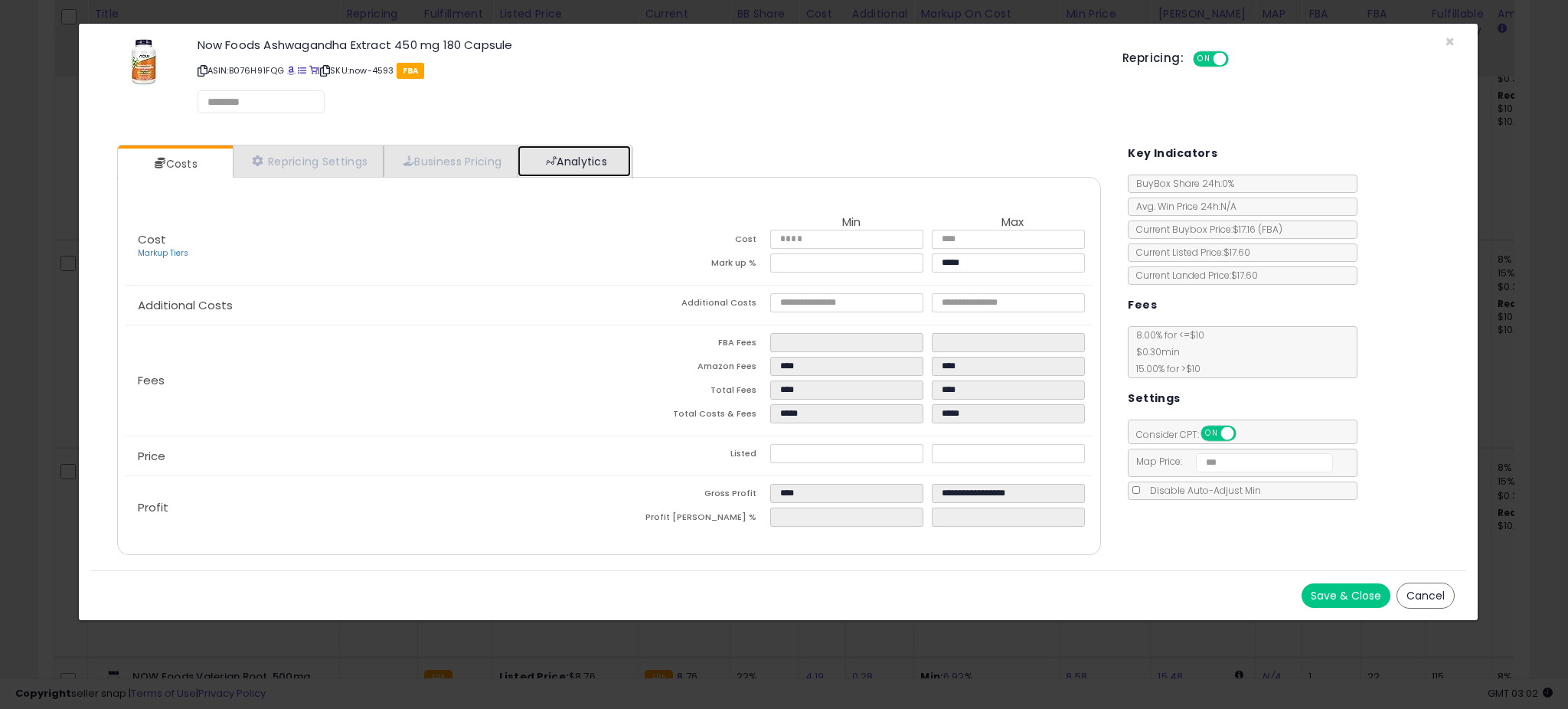
click at [562, 167] on link "Analytics" at bounding box center [575, 161] width 113 height 32
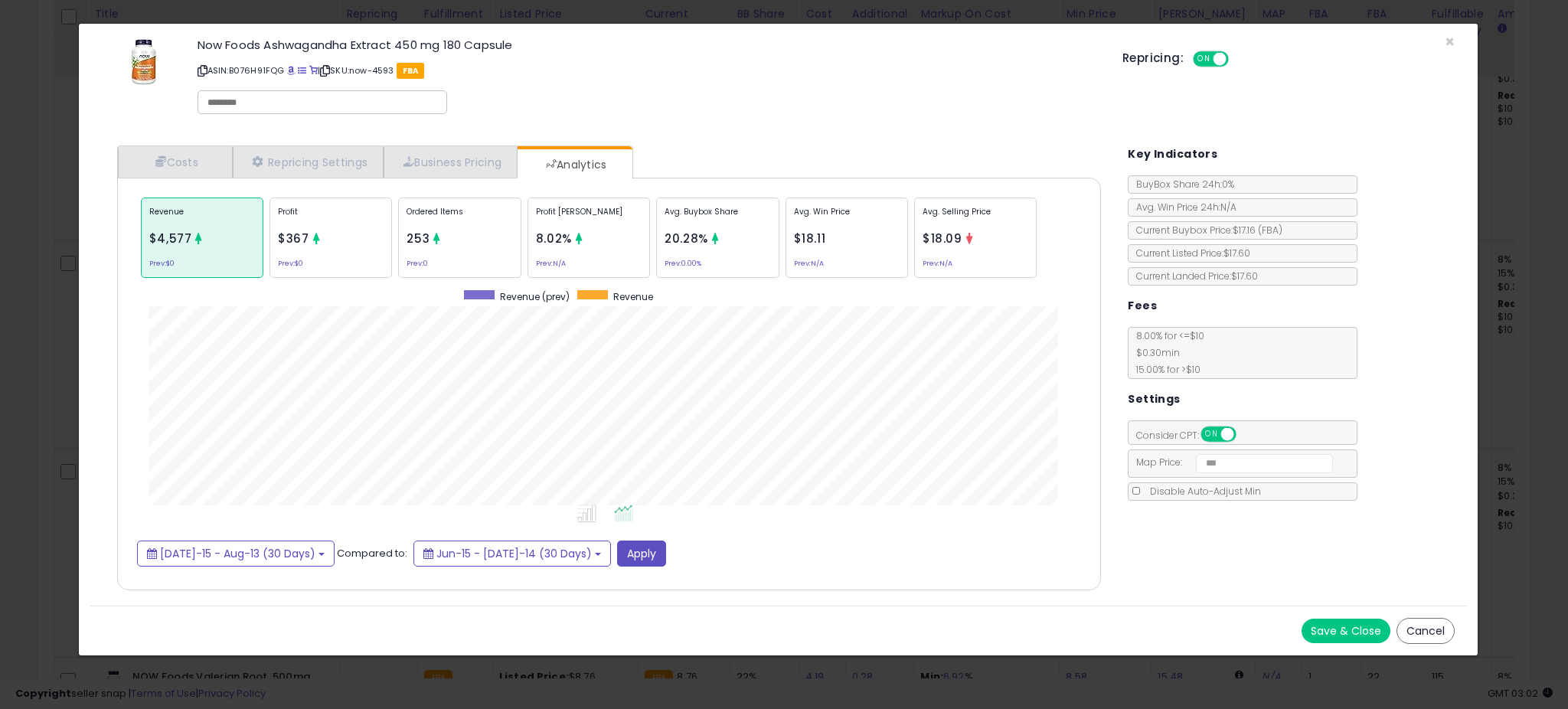
click at [55, 383] on div "× Close Now Foods Ashwagandha Extract 450 mg 180 Capsule ASIN: B076H91FQG | SKU…" at bounding box center [784, 354] width 1568 height 709
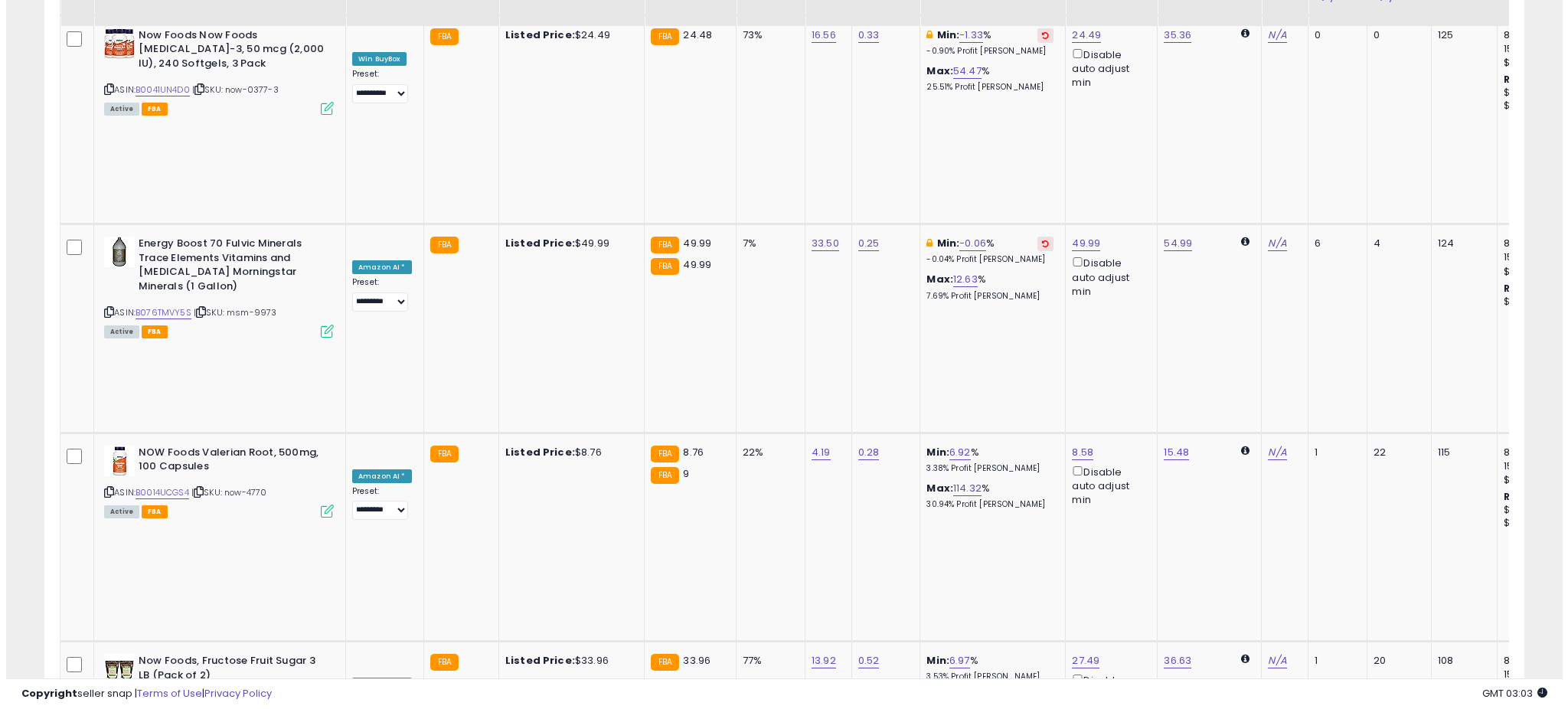
scroll to position [3554, 0]
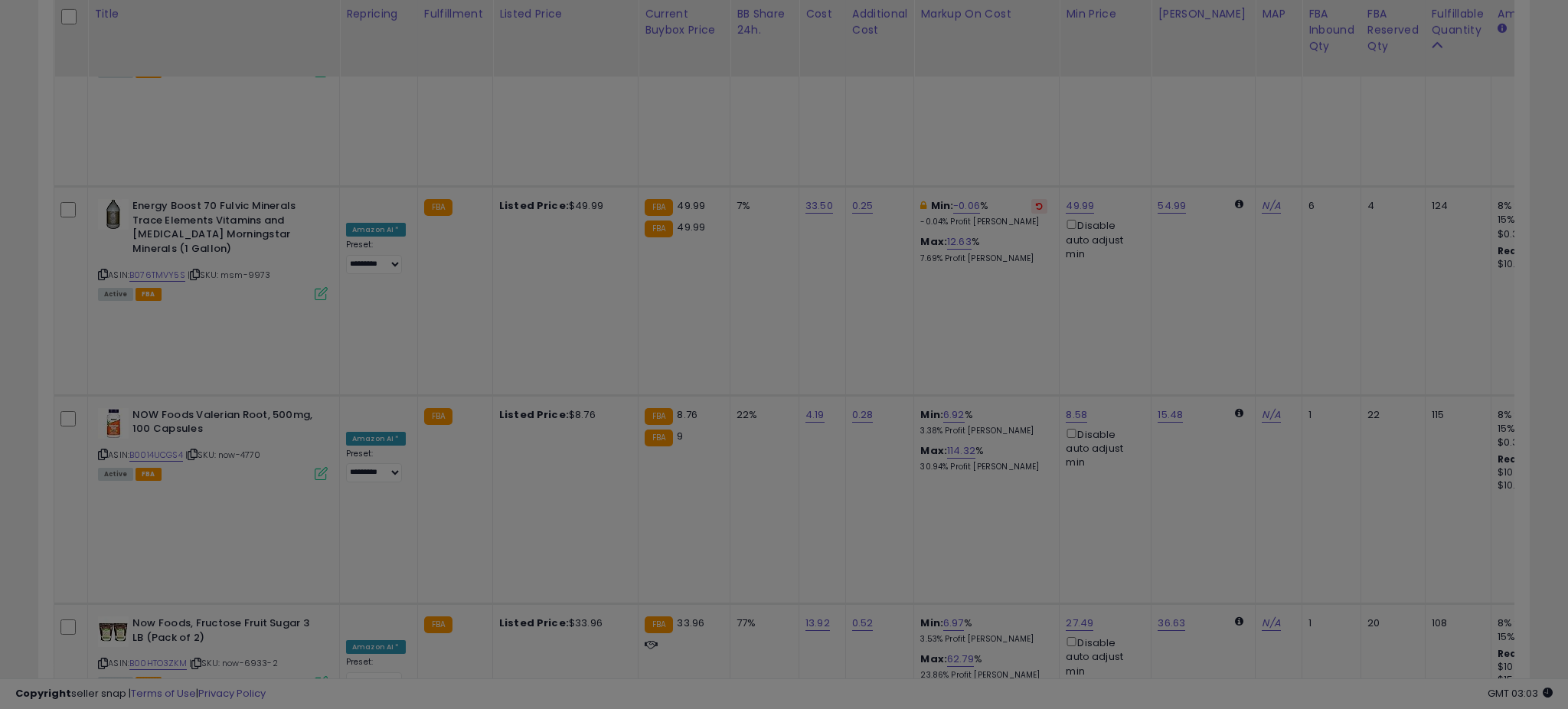
scroll to position [314, 865]
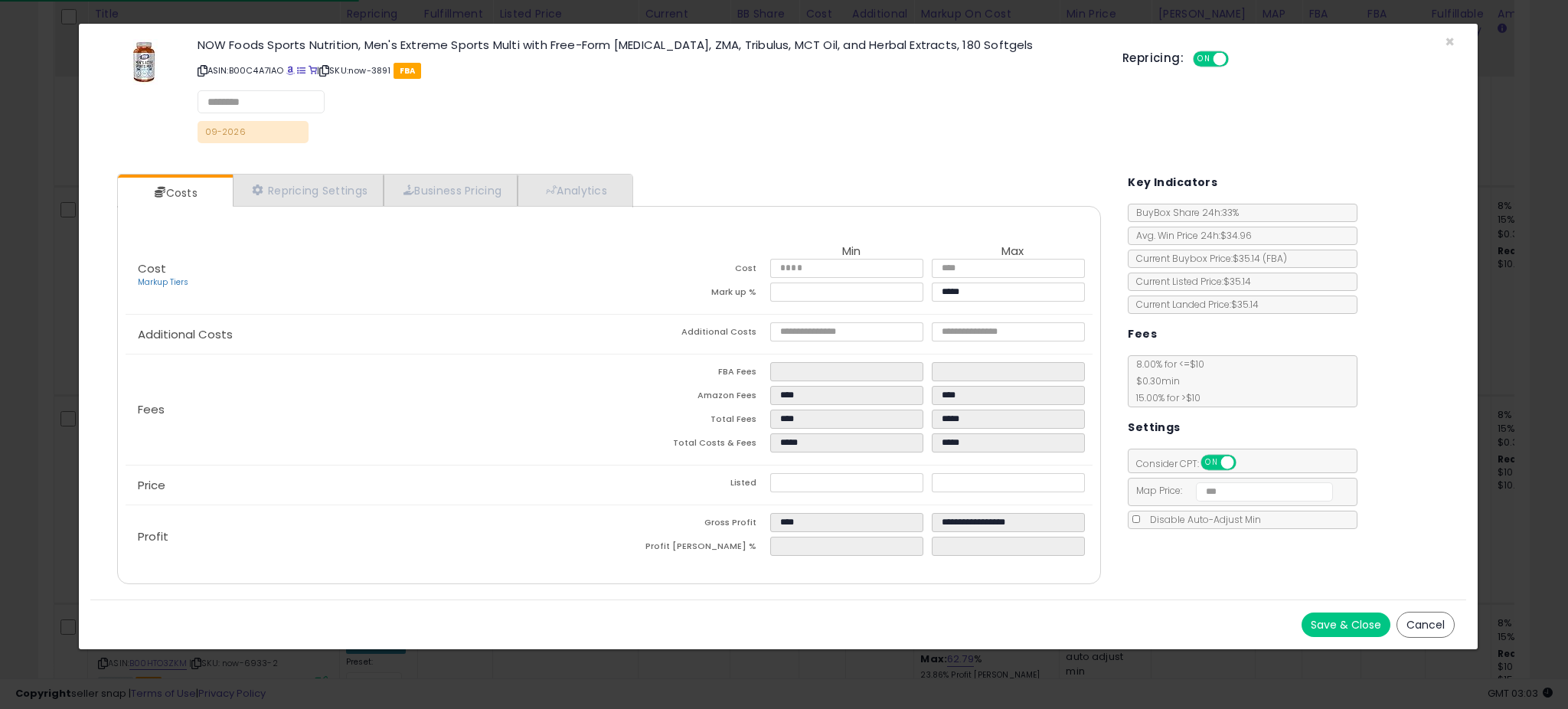
click at [587, 210] on div "Cost Markup Tiers Min Max Cost ***** ***** Mark up % **** ***** Additional Cost…" at bounding box center [609, 395] width 985 height 379
click at [591, 189] on link "Analytics" at bounding box center [575, 192] width 113 height 32
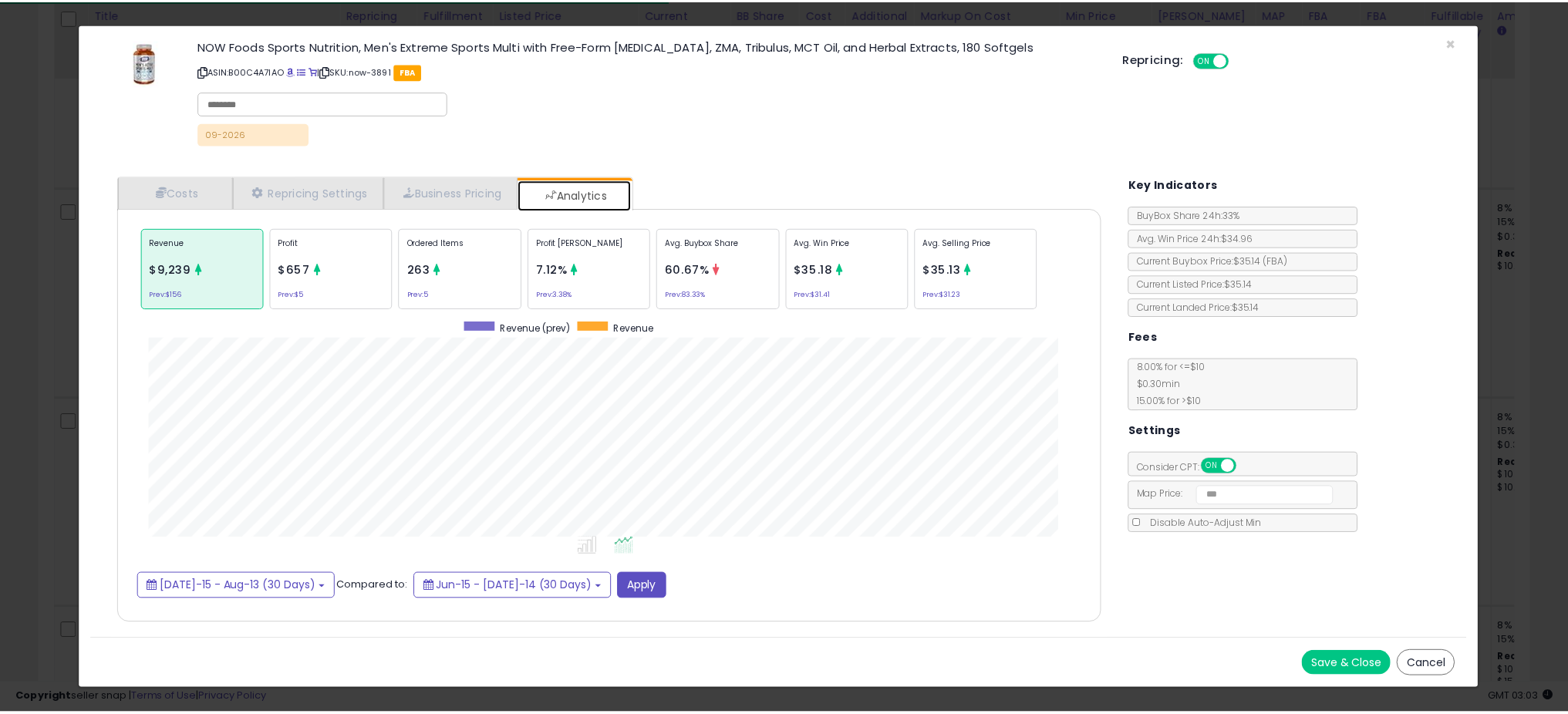
scroll to position [474, 1022]
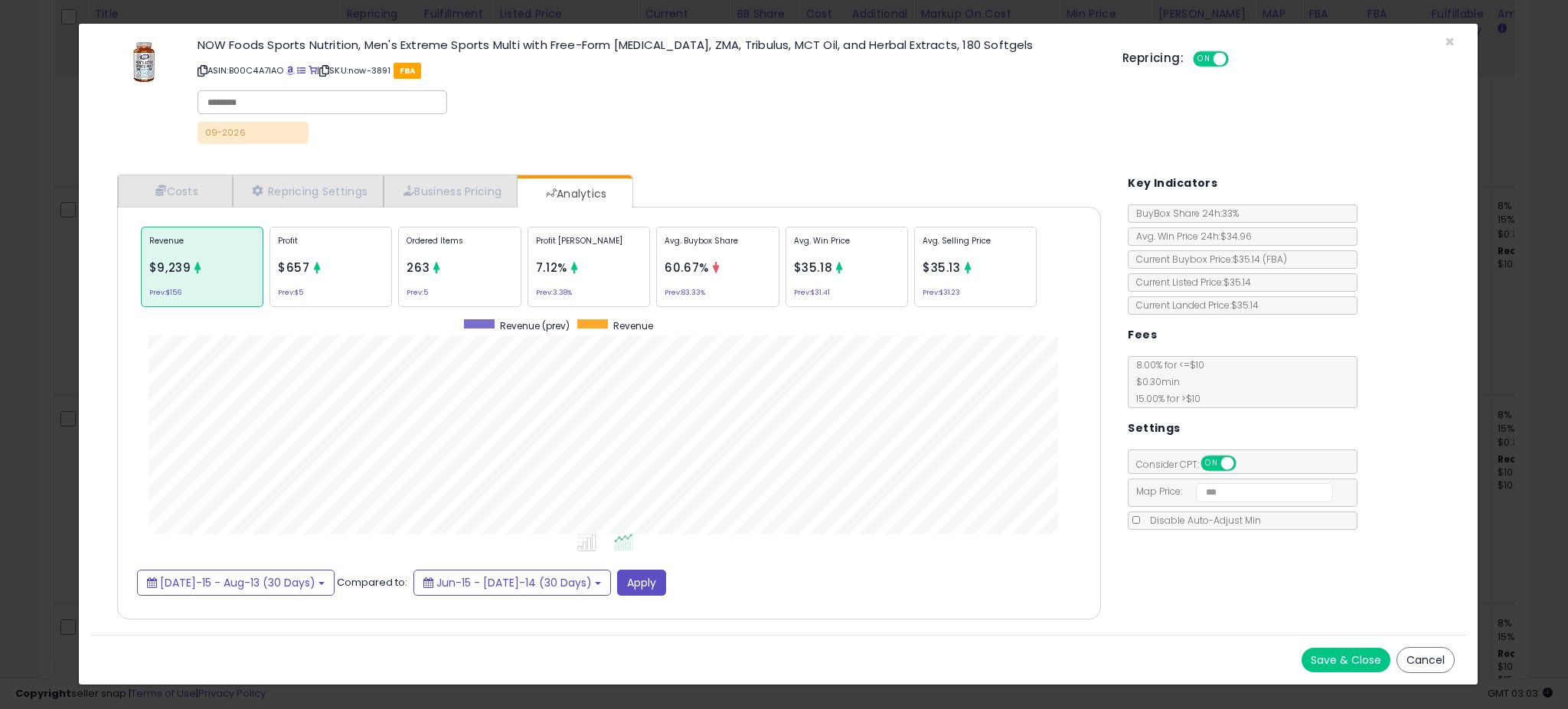
click at [63, 350] on div "× Close NOW Foods Sports Nutrition, Men's Extreme Sports Multi with Free-Form […" at bounding box center [784, 354] width 1568 height 709
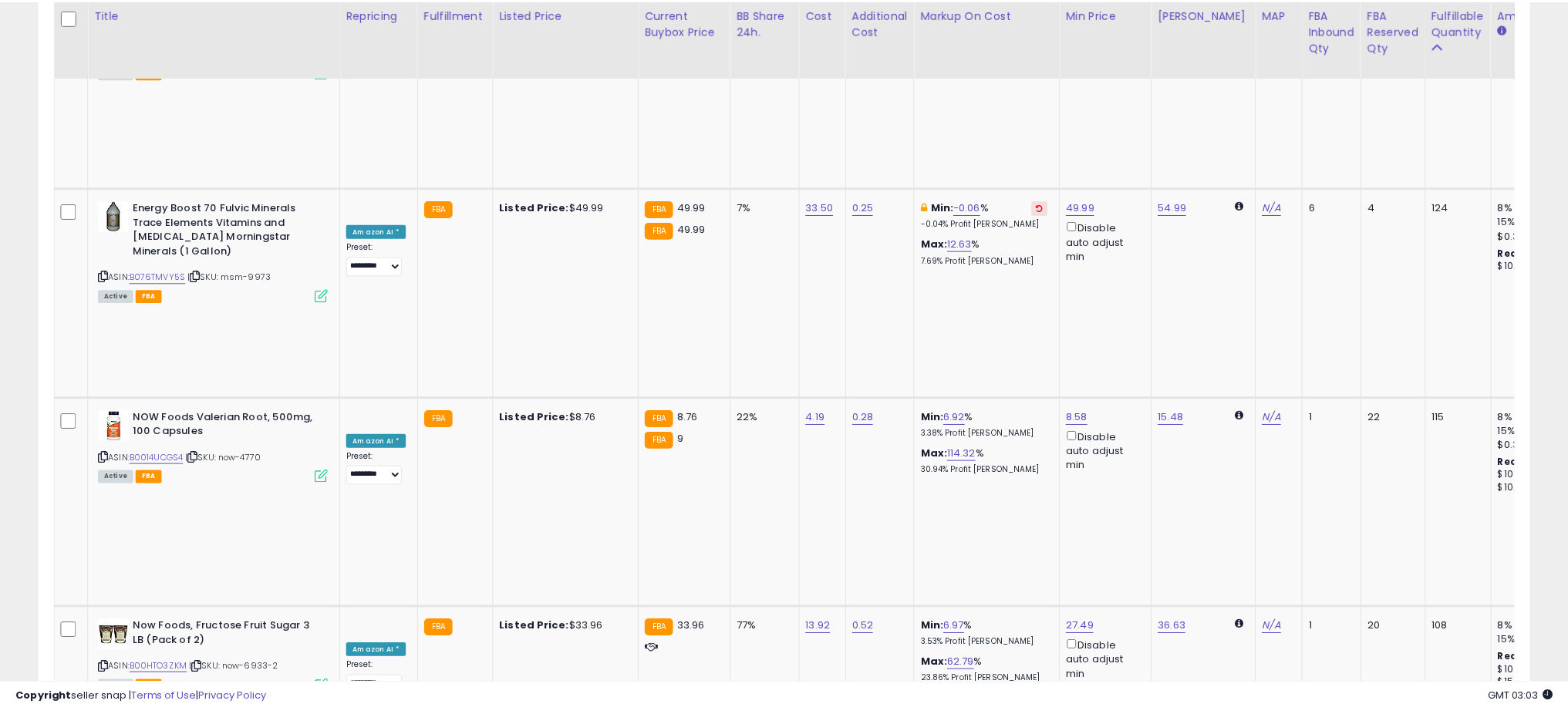
scroll to position [771197, 770377]
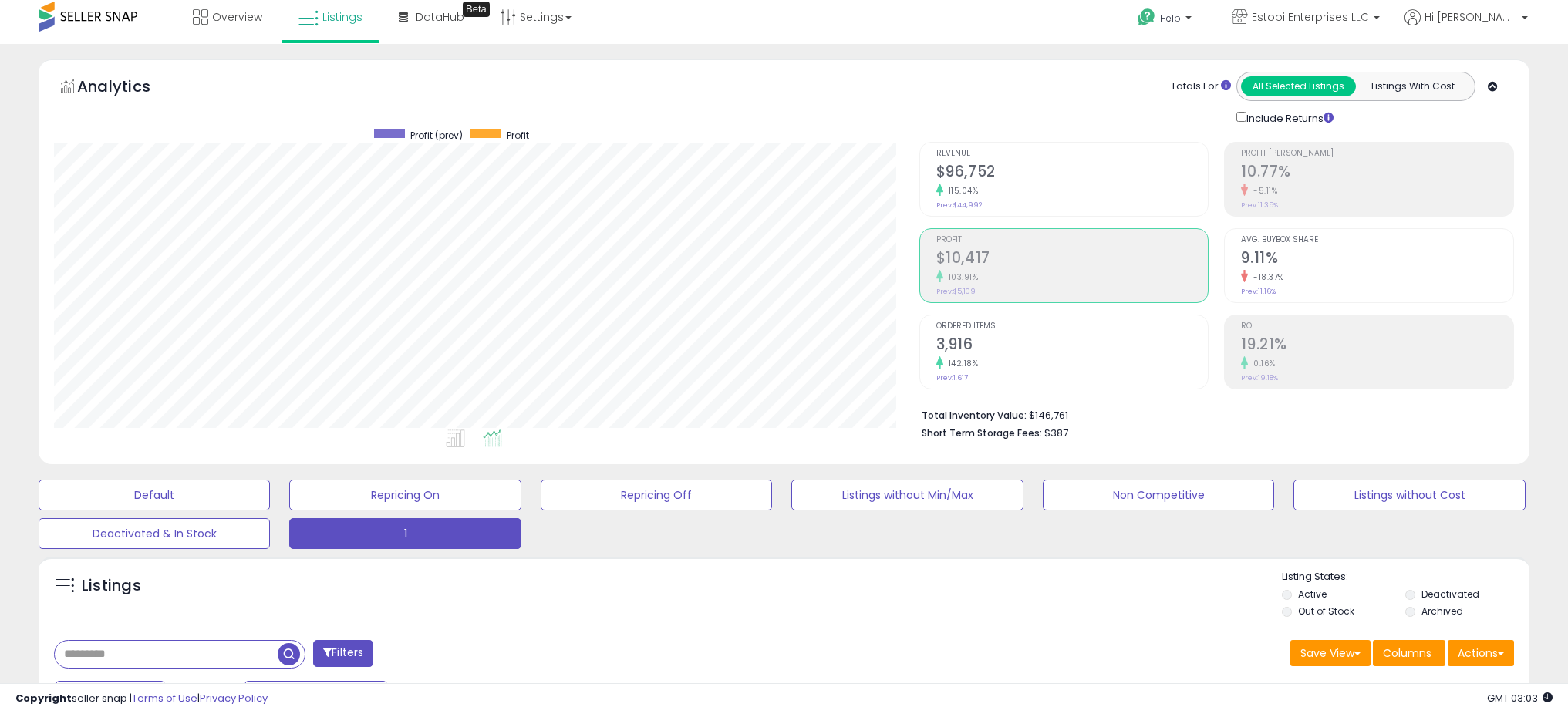
scroll to position [0, 0]
